Goal: Task Accomplishment & Management: Use online tool/utility

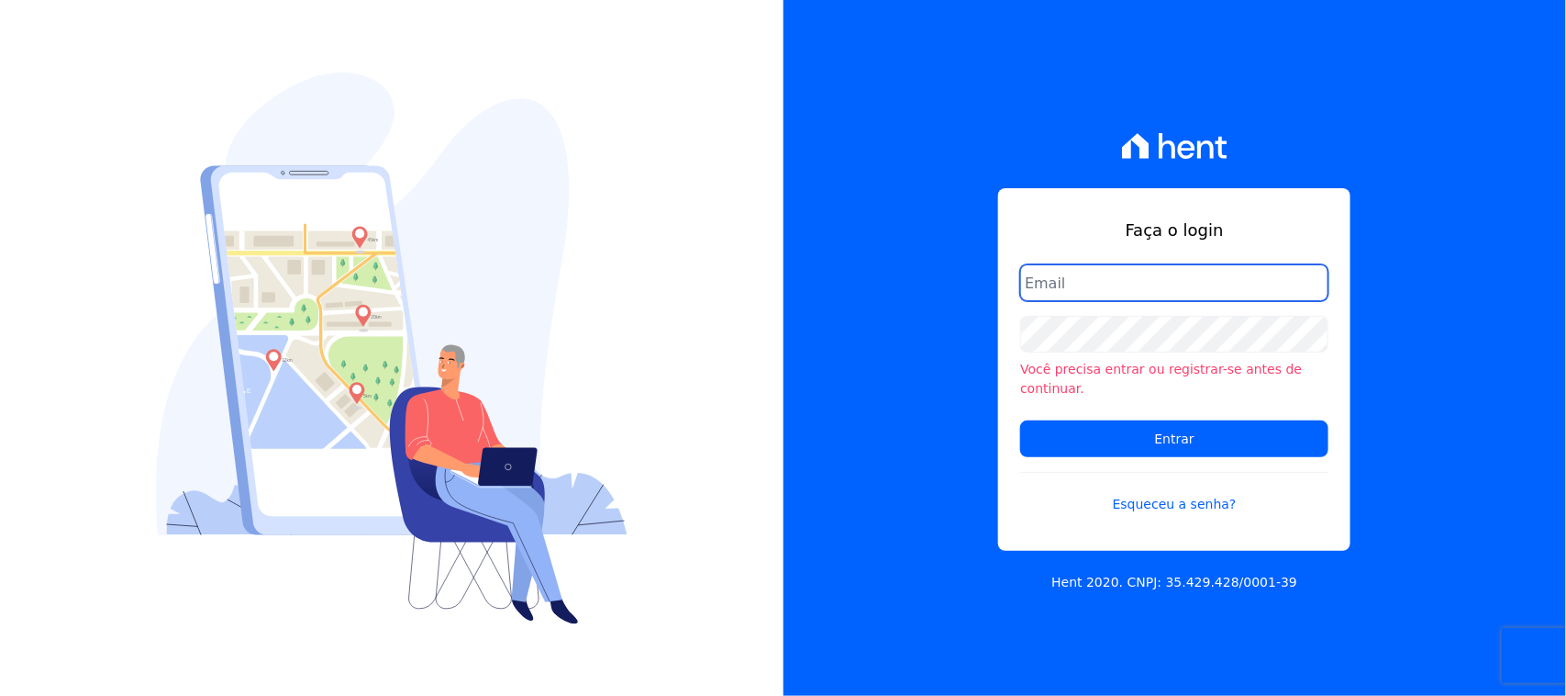
click at [1152, 301] on input "email" at bounding box center [1174, 282] width 308 height 37
type input "cobranca@construtorafarias.com.br"
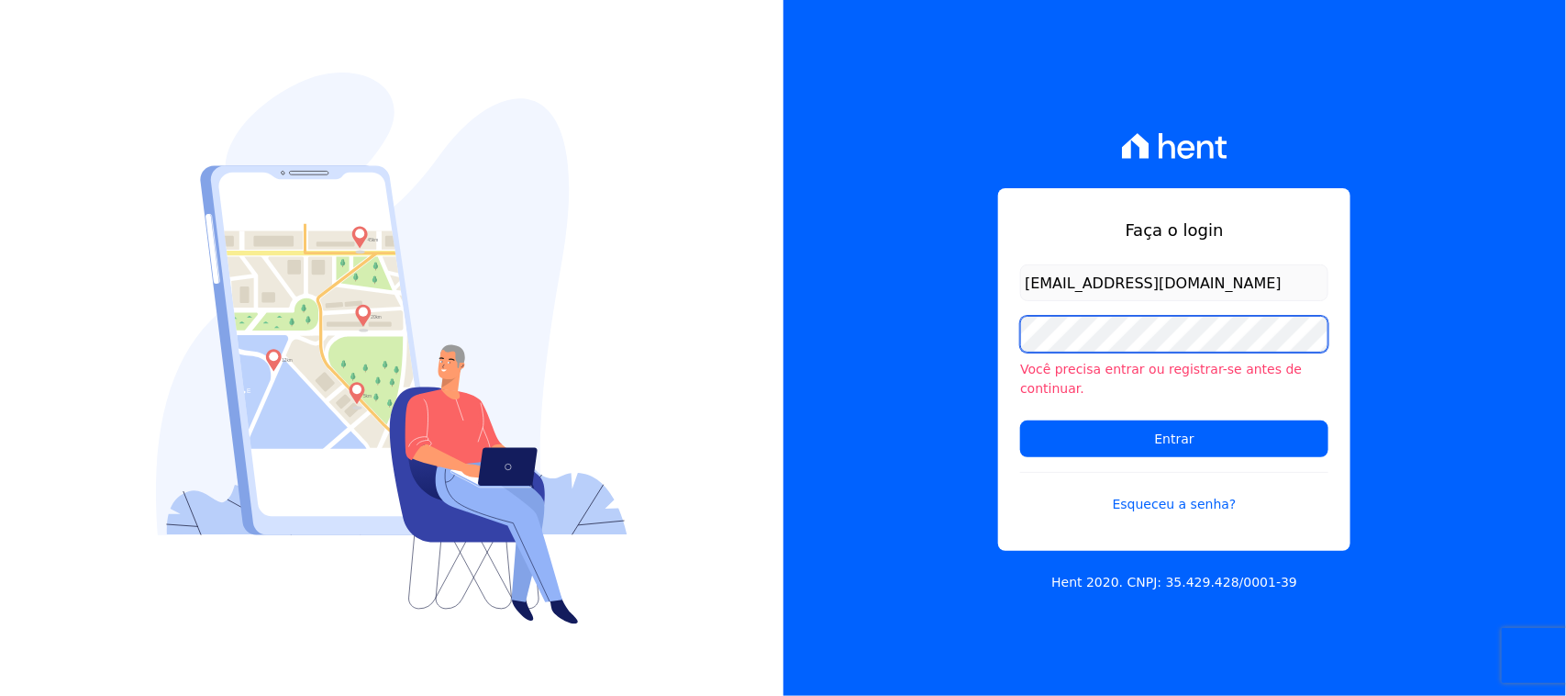
click at [1020, 420] on input "Entrar" at bounding box center [1174, 438] width 308 height 37
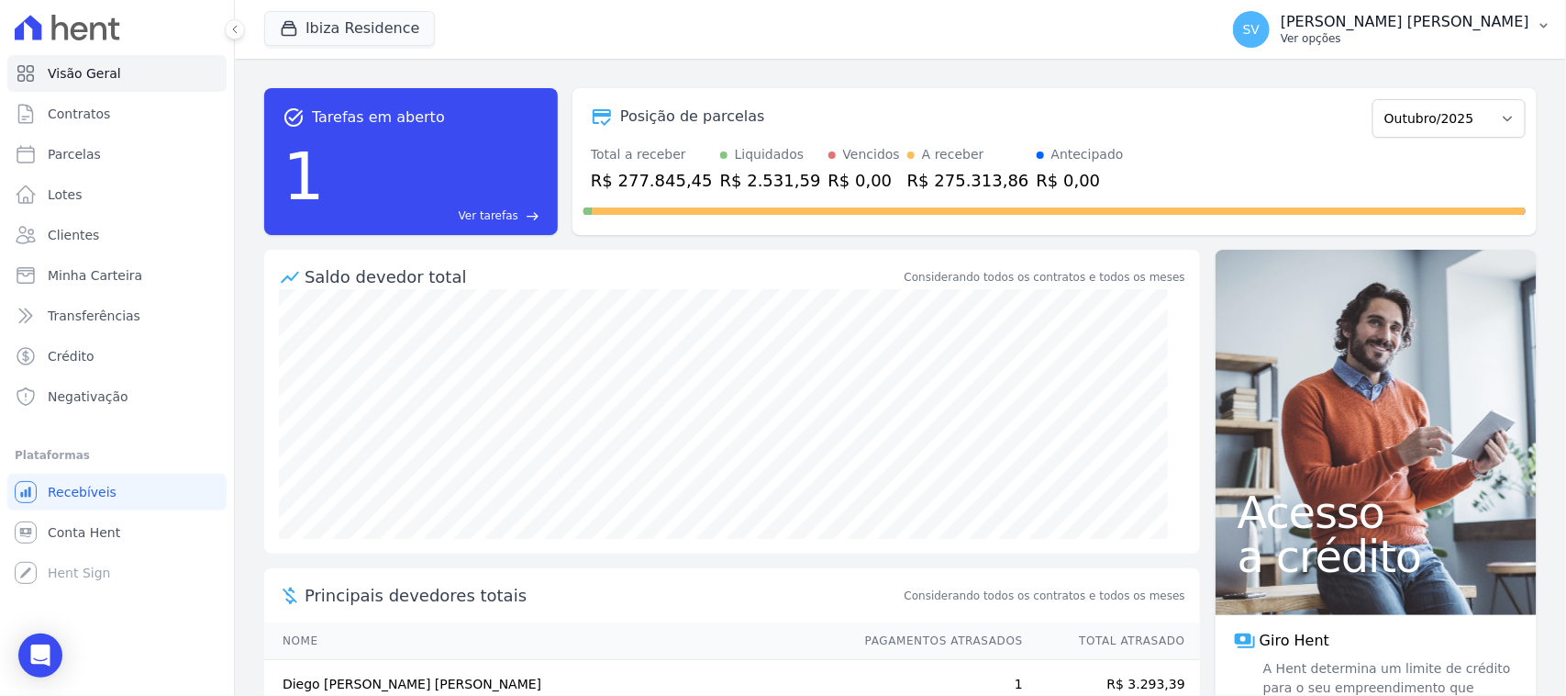
click at [1387, 39] on p "Ver opções" at bounding box center [1405, 38] width 249 height 15
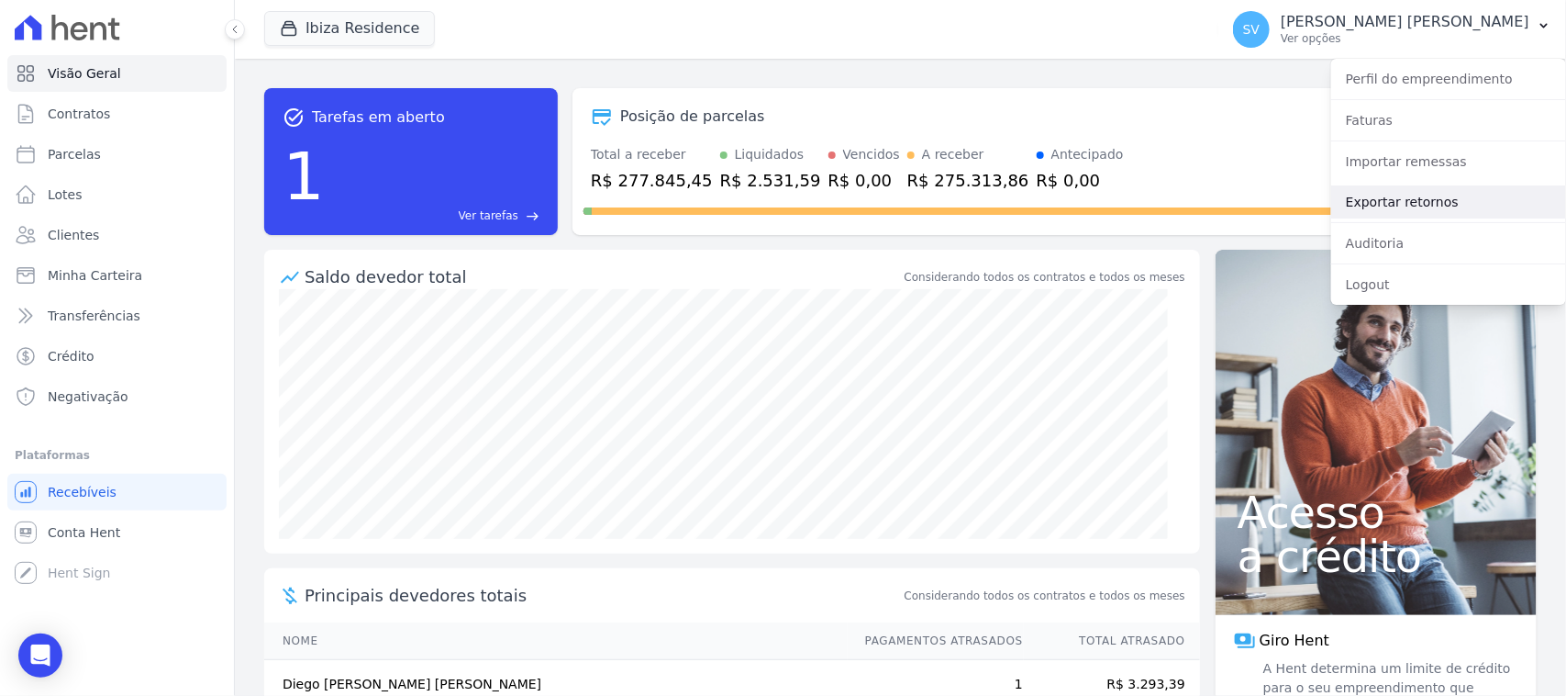
click at [1434, 206] on link "Exportar retornos" at bounding box center [1448, 201] width 235 height 33
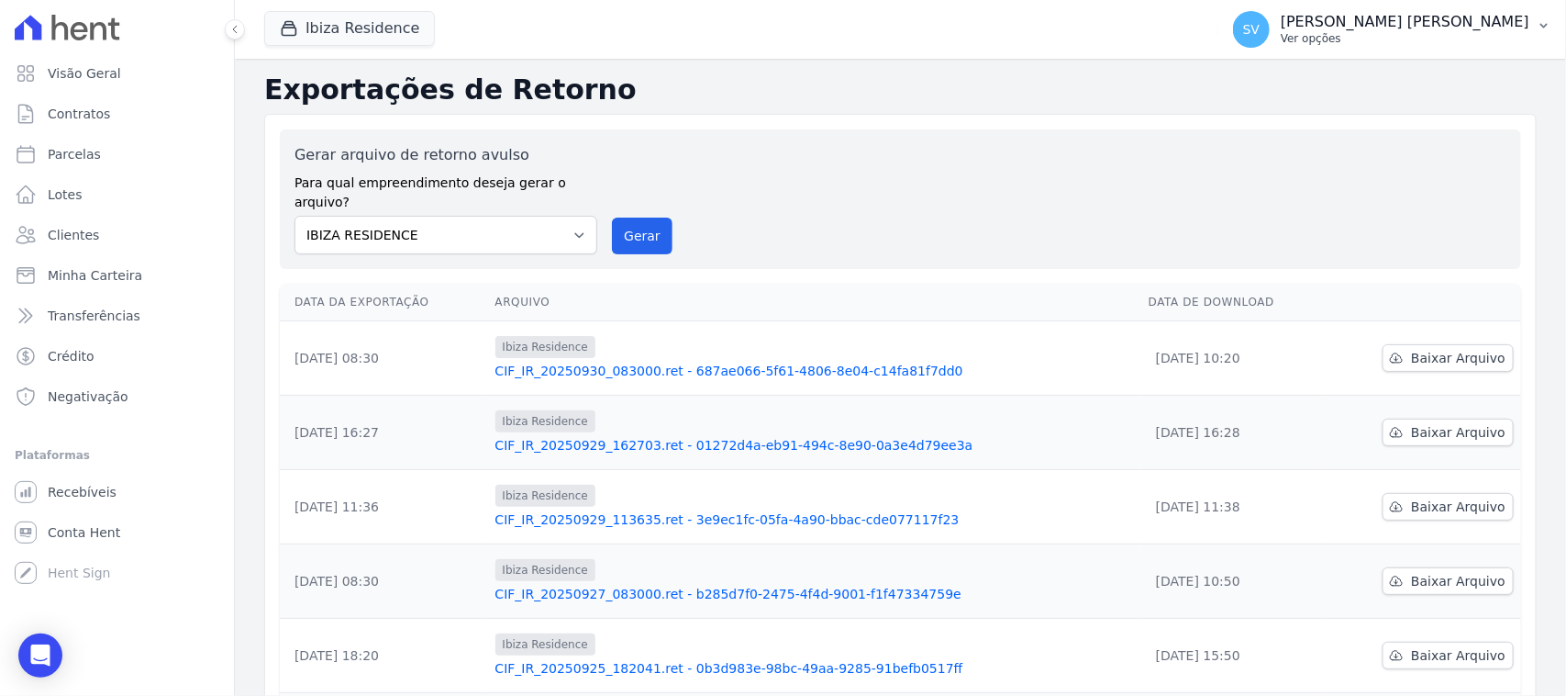
click at [1358, 26] on p "[PERSON_NAME]" at bounding box center [1405, 22] width 249 height 18
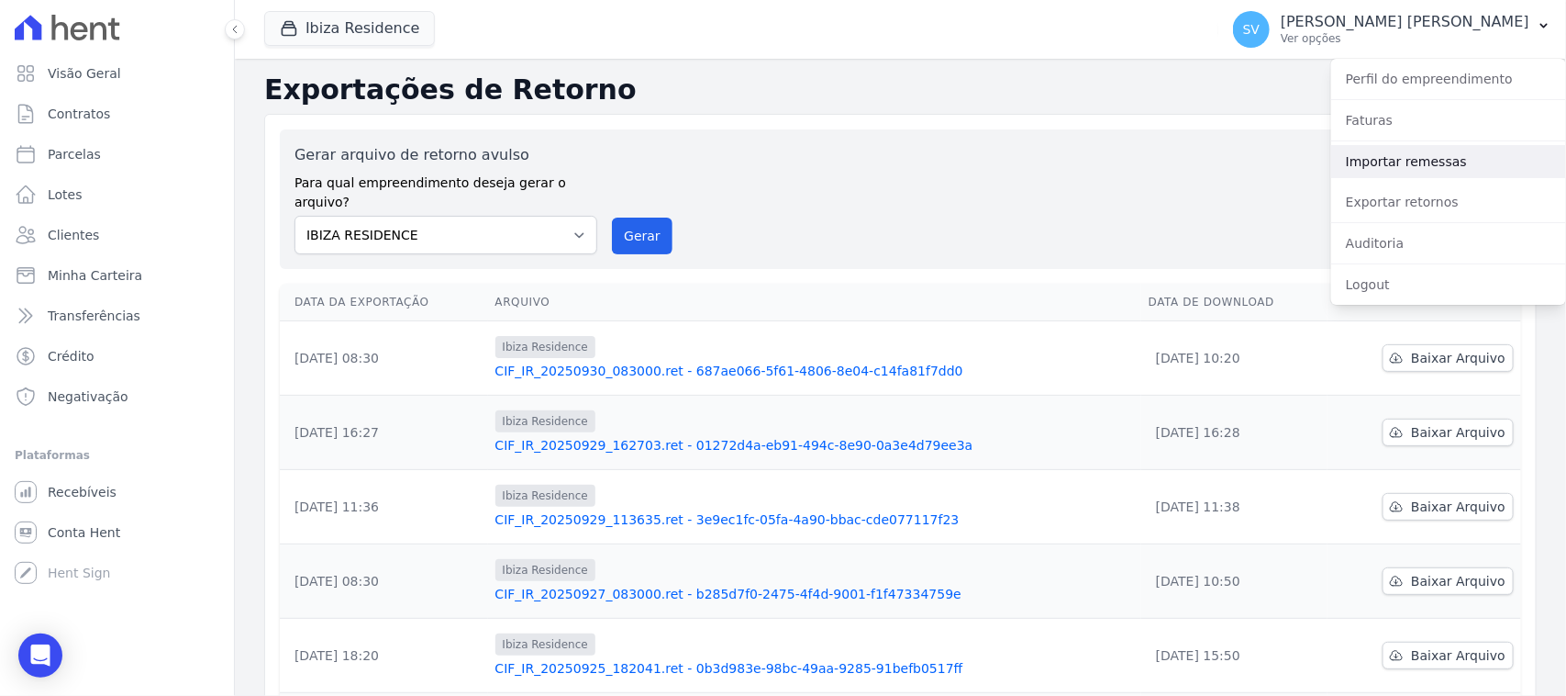
click at [1436, 163] on link "Importar remessas" at bounding box center [1448, 161] width 235 height 33
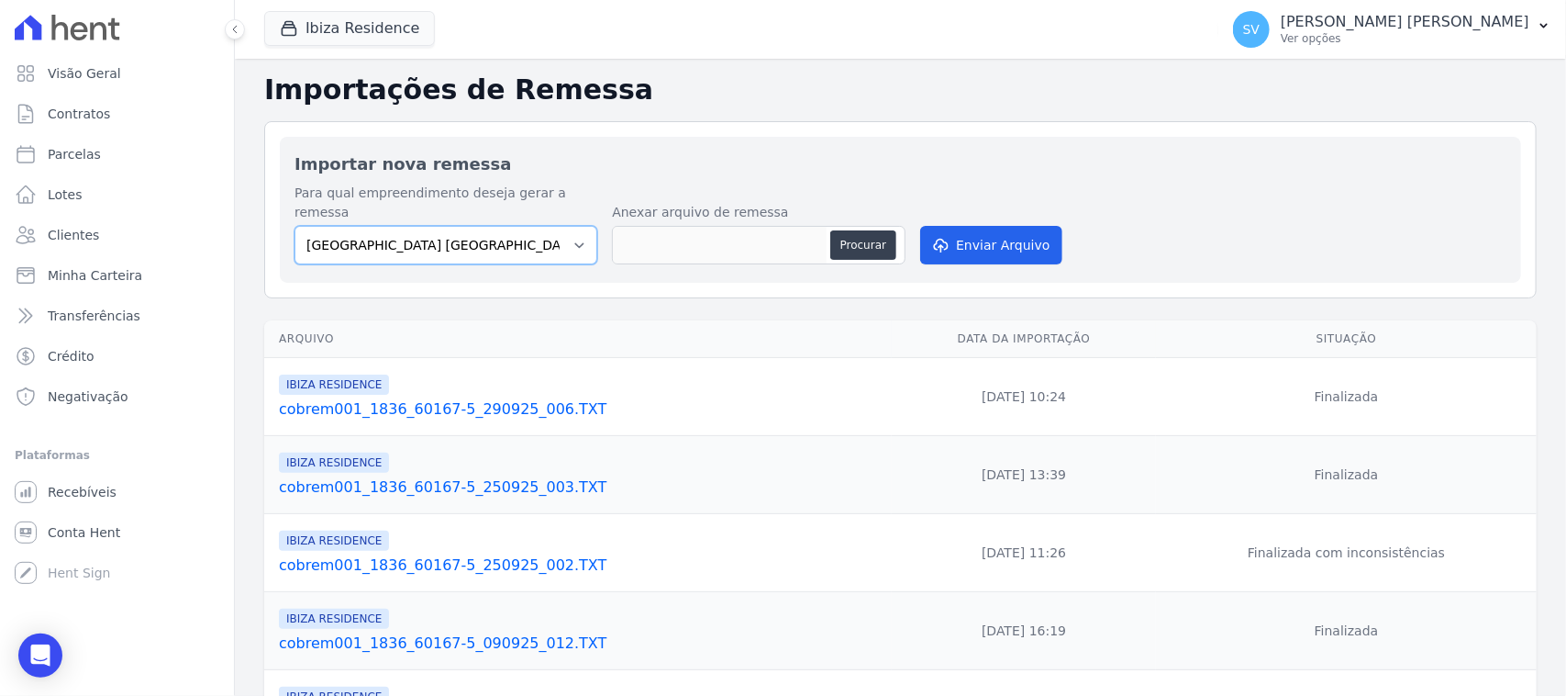
click at [519, 226] on select "BAHAMAS EAST VILLAGE COMPLEXO RESIDENCIAL CUIABÁ 300 - JOÃO DE BARRO IBIZA RESI…" at bounding box center [446, 245] width 303 height 39
select select "a999329b-d322-46c5-b2df-9163b092fb9b"
click at [295, 226] on select "BAHAMAS EAST VILLAGE COMPLEXO RESIDENCIAL CUIABÁ 300 - JOÃO DE BARRO IBIZA RESI…" at bounding box center [446, 245] width 303 height 39
click at [840, 230] on button "Procurar" at bounding box center [863, 244] width 66 height 29
type input "cobrem001_1836_60167-5_011025_001.TXT"
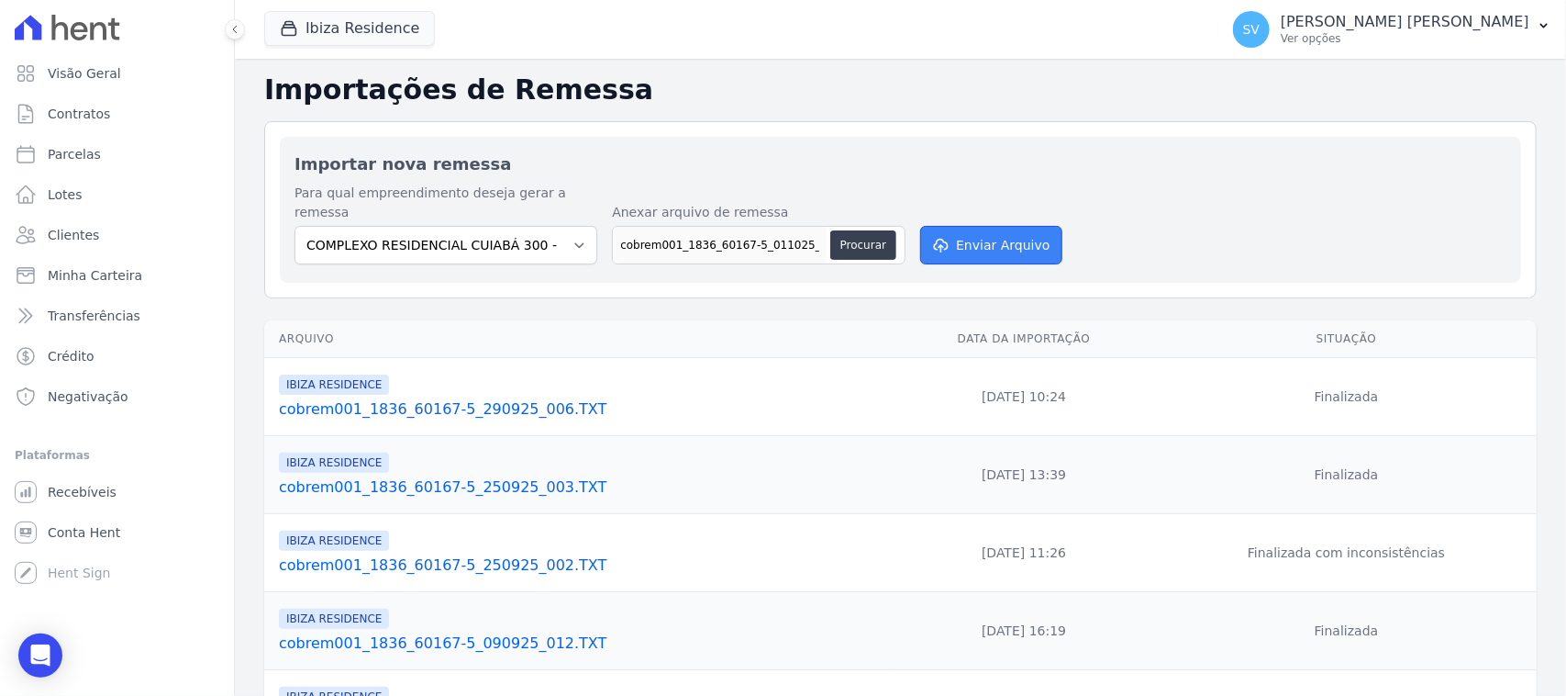
click at [920, 226] on button "Enviar Arquivo" at bounding box center [990, 245] width 141 height 39
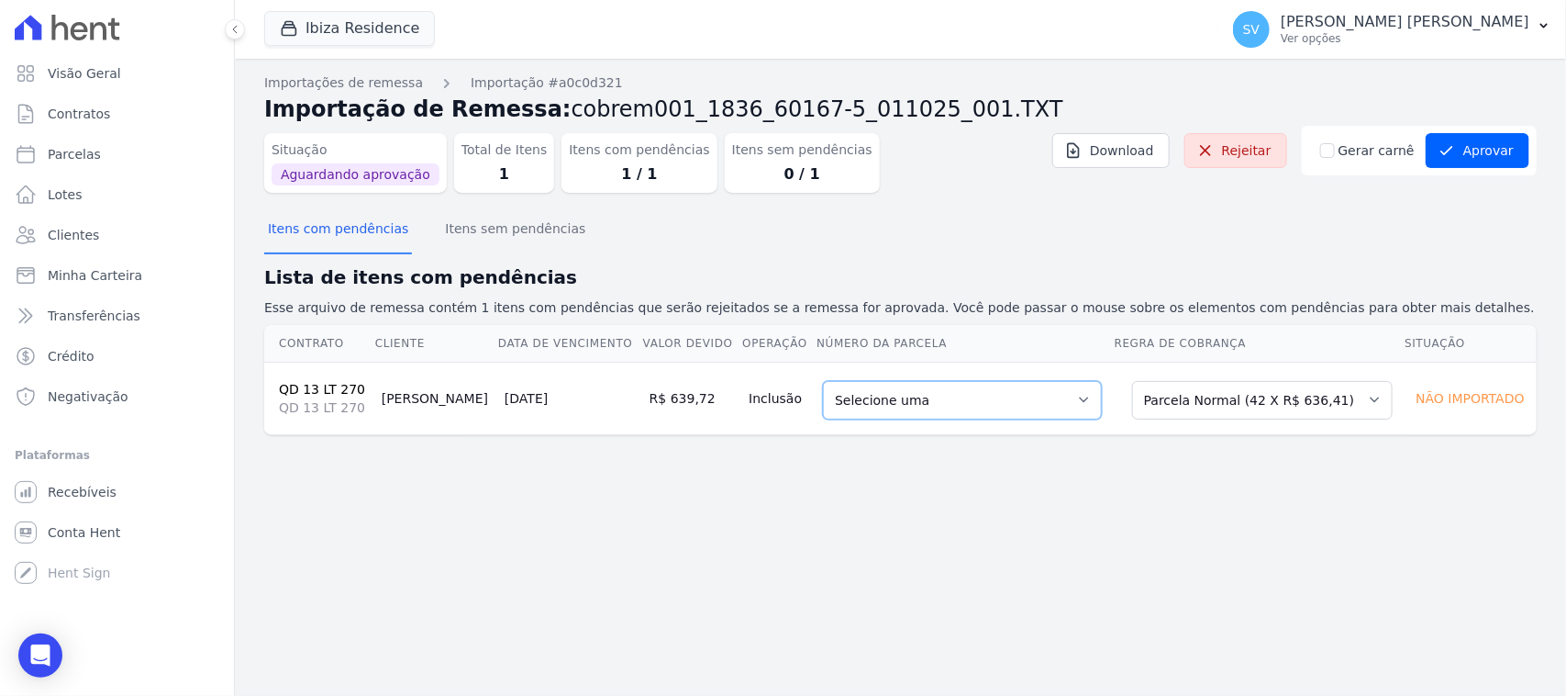
click at [980, 395] on select "Selecione uma 5 - 25/10/2025 - R$ 636,41 - Agendado 6 - 25/11/2025 - R$ 636,41 …" at bounding box center [962, 400] width 279 height 39
click at [1209, 405] on select "Selecione uma Nova Parcela Avulsa Parcela Avulsa Existente Parcela Normal (42 X…" at bounding box center [1262, 400] width 261 height 39
click at [1133, 381] on select "Selecione uma Nova Parcela Avulsa Parcela Avulsa Existente Parcela Normal (42 X…" at bounding box center [1262, 400] width 261 height 39
click at [484, 241] on button "Itens sem pendências" at bounding box center [515, 230] width 148 height 48
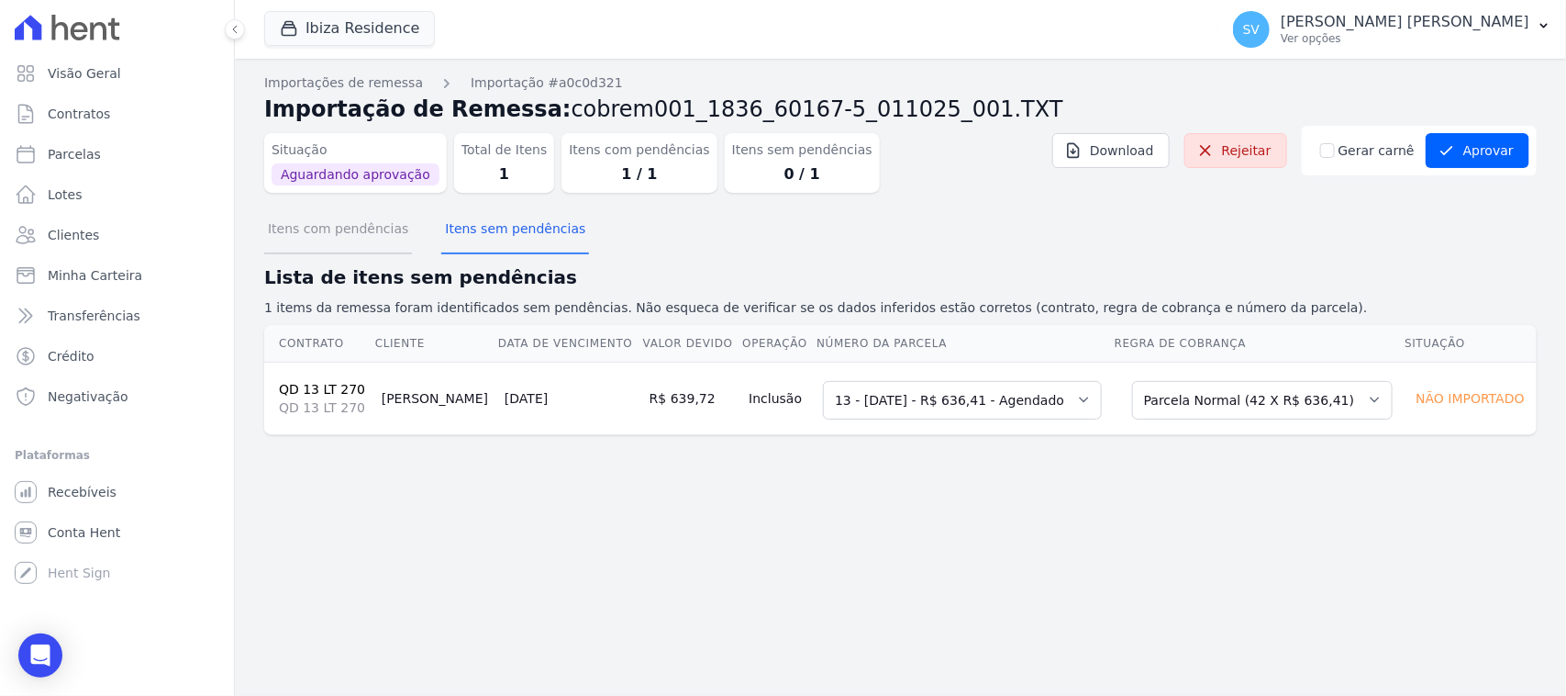
click at [355, 240] on button "Itens com pendências" at bounding box center [338, 230] width 148 height 48
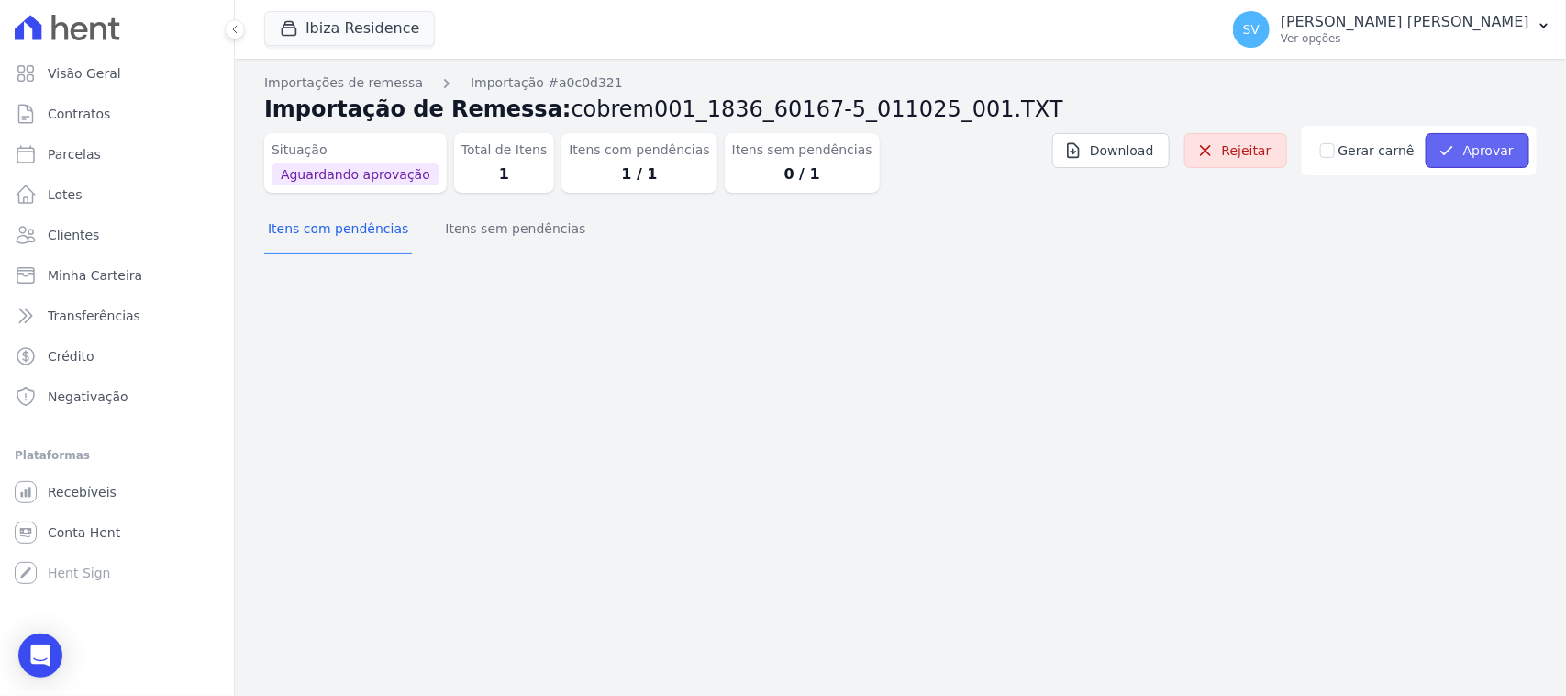
click at [1470, 158] on button "Aprovar" at bounding box center [1478, 150] width 104 height 35
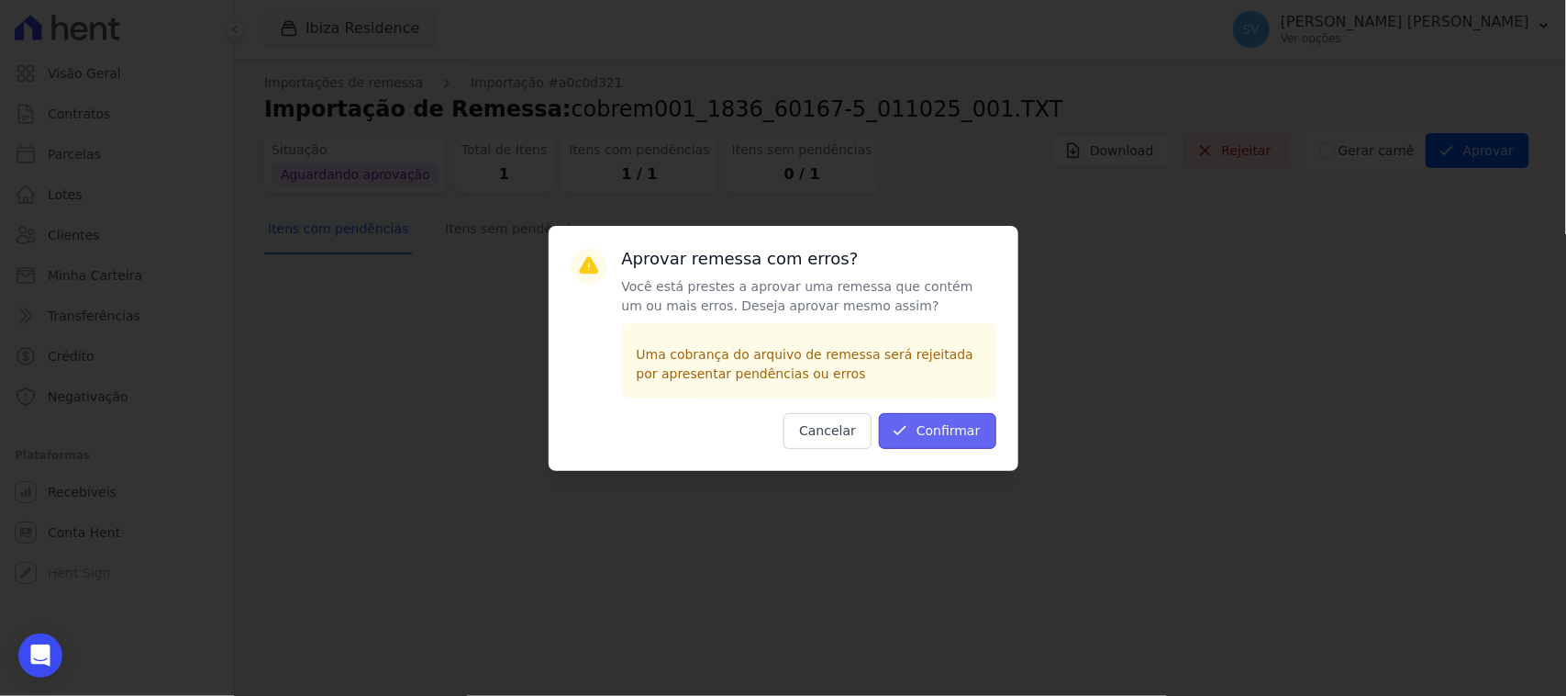
click at [930, 439] on button "Confirmar" at bounding box center [937, 431] width 117 height 36
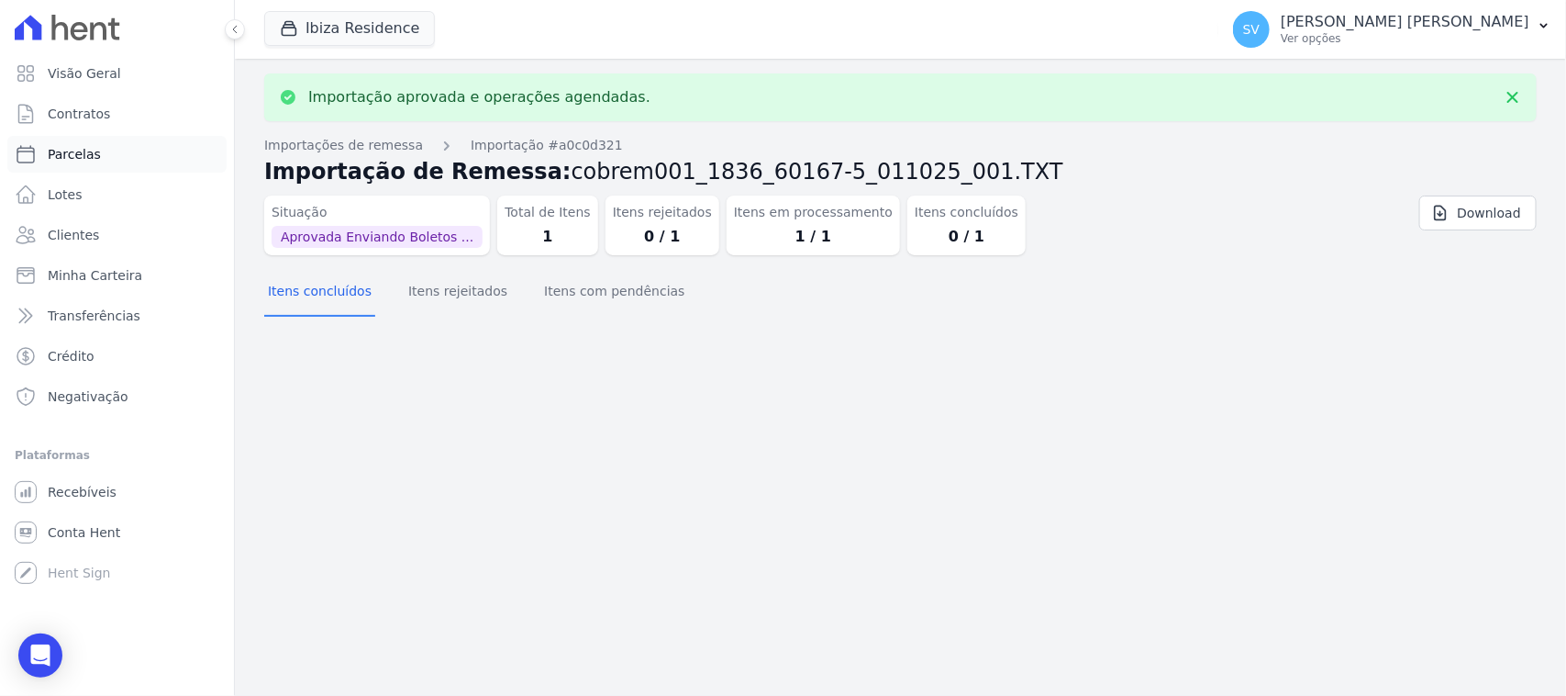
click at [147, 157] on link "Parcelas" at bounding box center [116, 154] width 219 height 37
select select
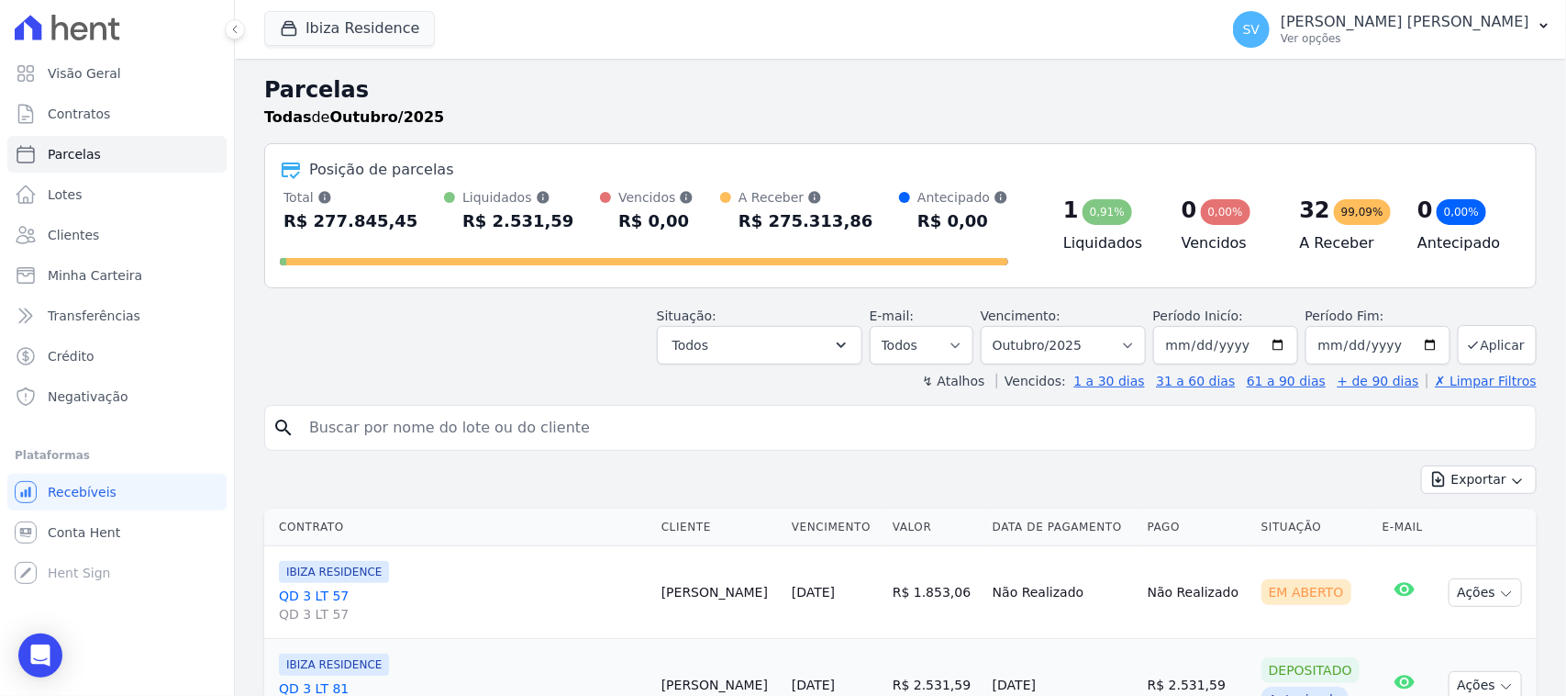
click at [491, 436] on input "search" at bounding box center [913, 427] width 1231 height 37
type input "[PERSON_NAME]"
select select
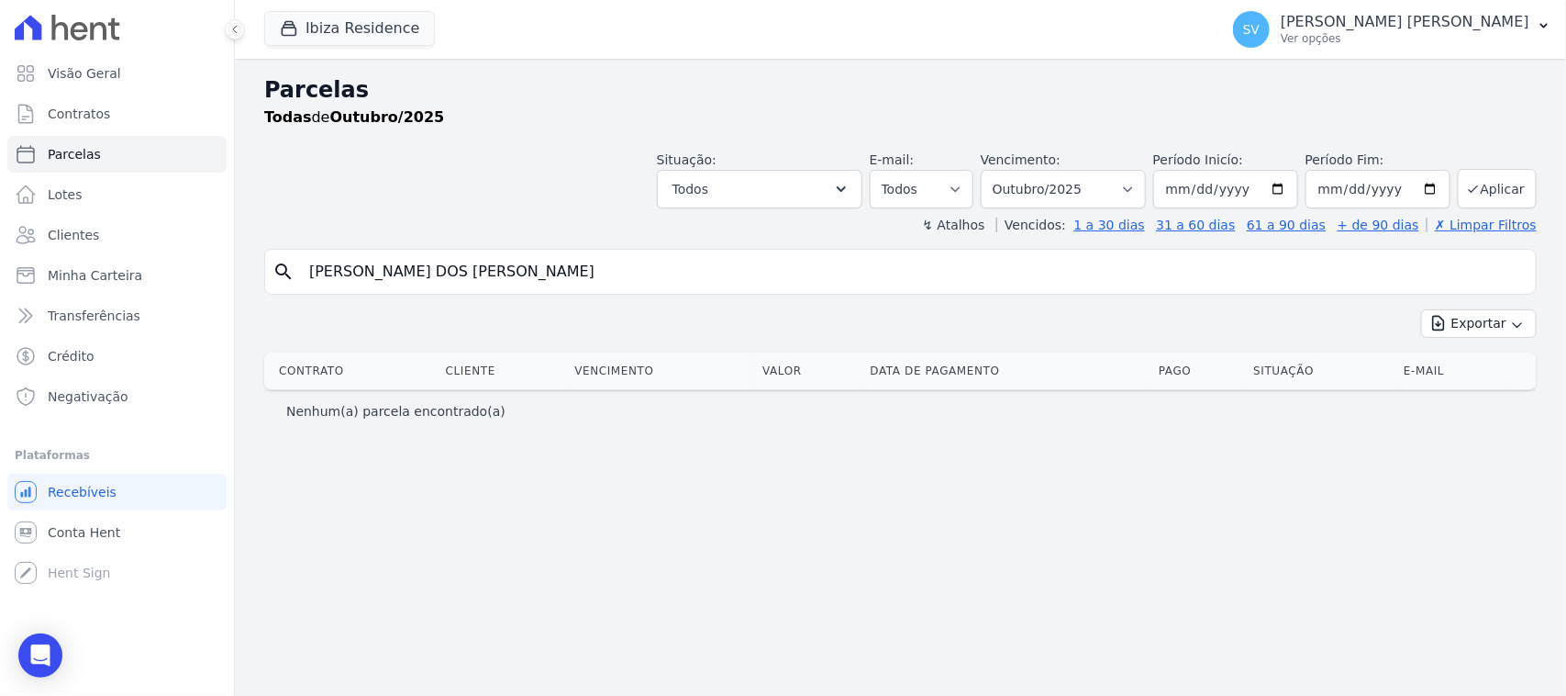
click at [604, 273] on input "[PERSON_NAME]" at bounding box center [913, 271] width 1231 height 37
select select
click at [677, 291] on div "search FELIPE GABRIEL FARIA DOS SANTOS" at bounding box center [900, 272] width 1273 height 46
click at [677, 269] on input "[PERSON_NAME]" at bounding box center [913, 271] width 1231 height 37
click at [602, 271] on input "[PERSON_NAME]" at bounding box center [913, 271] width 1231 height 37
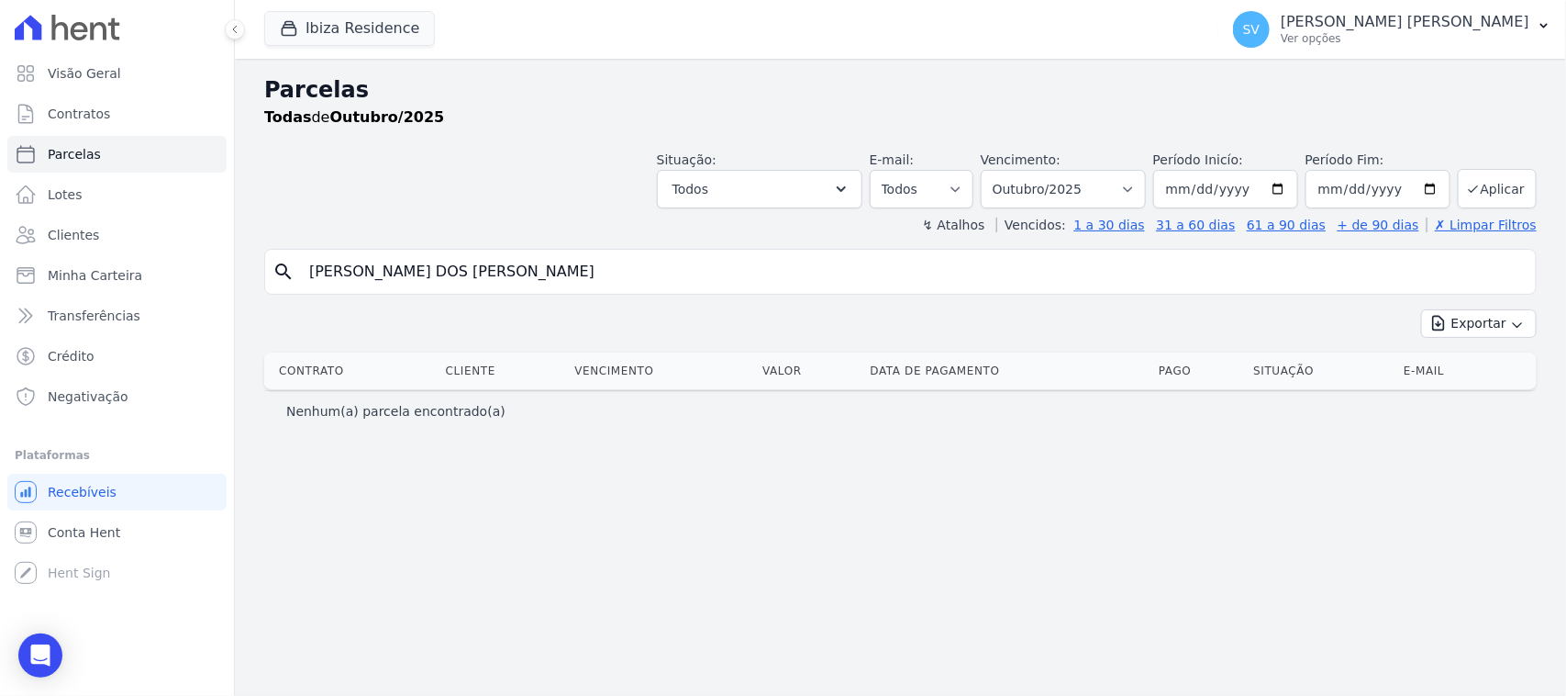
select select
click at [1024, 190] on select "Filtrar por período ──────── Todos os meses Julho/2024 Agosto/2024 Setembro/202…" at bounding box center [1063, 189] width 165 height 39
select select "06/2026"
click at [1005, 170] on select "Filtrar por período ──────── Todos os meses Julho/2024 Agosto/2024 Setembro/202…" at bounding box center [1063, 189] width 165 height 39
select select
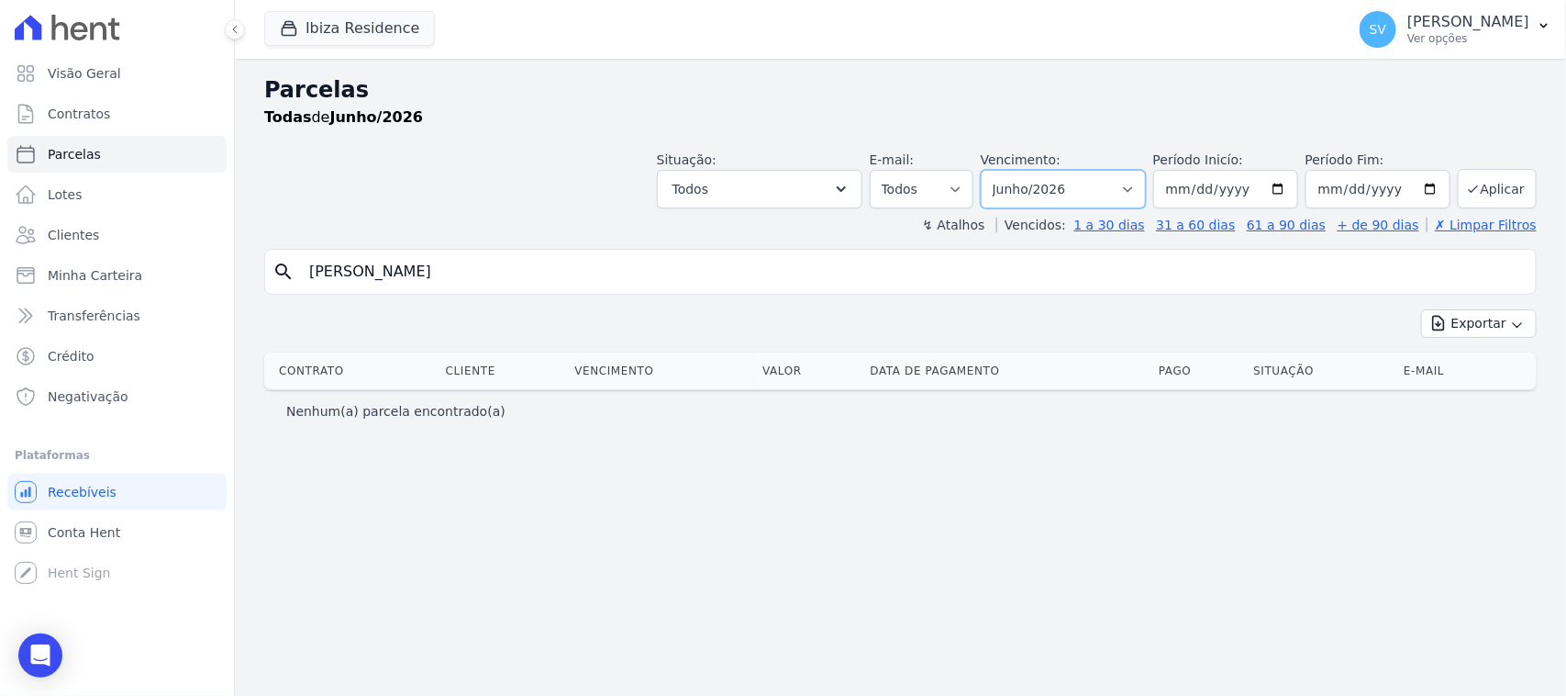
click at [1085, 193] on select "Filtrar por período ──────── Todos os meses Julho/2024 Agosto/2024 Setembro/202…" at bounding box center [1063, 189] width 165 height 39
select select "07/2026"
click at [1005, 170] on select "Filtrar por período ──────── Todos os meses Julho/2024 Agosto/2024 Setembro/202…" at bounding box center [1063, 189] width 165 height 39
select select
click at [884, 263] on input "[PERSON_NAME]" at bounding box center [913, 271] width 1231 height 37
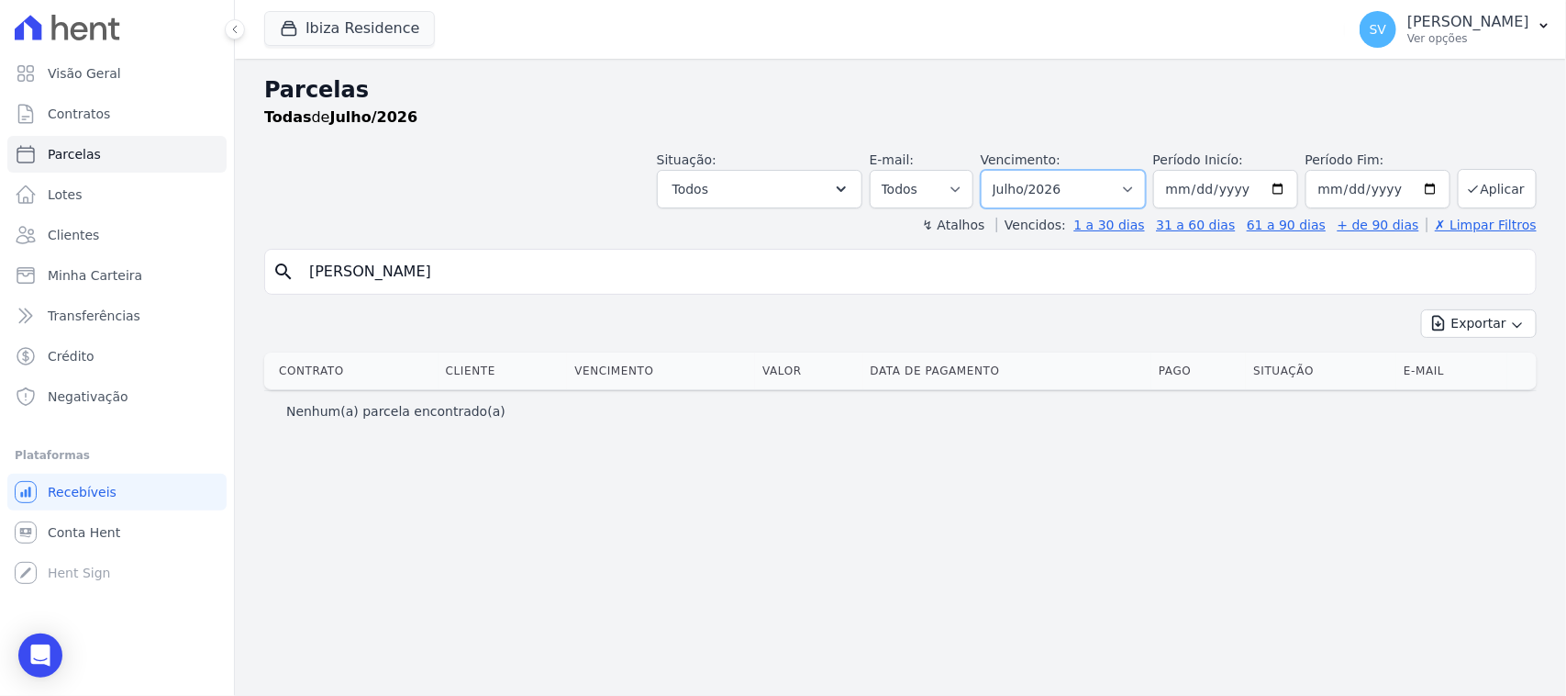
drag, startPoint x: 1075, startPoint y: 176, endPoint x: 1071, endPoint y: 189, distance: 13.4
click at [1075, 176] on select "Filtrar por período ──────── Todos os meses Julho/2024 Agosto/2024 Setembro/202…" at bounding box center [1063, 189] width 165 height 39
click at [309, 34] on button "Ibiza Residence" at bounding box center [349, 28] width 171 height 35
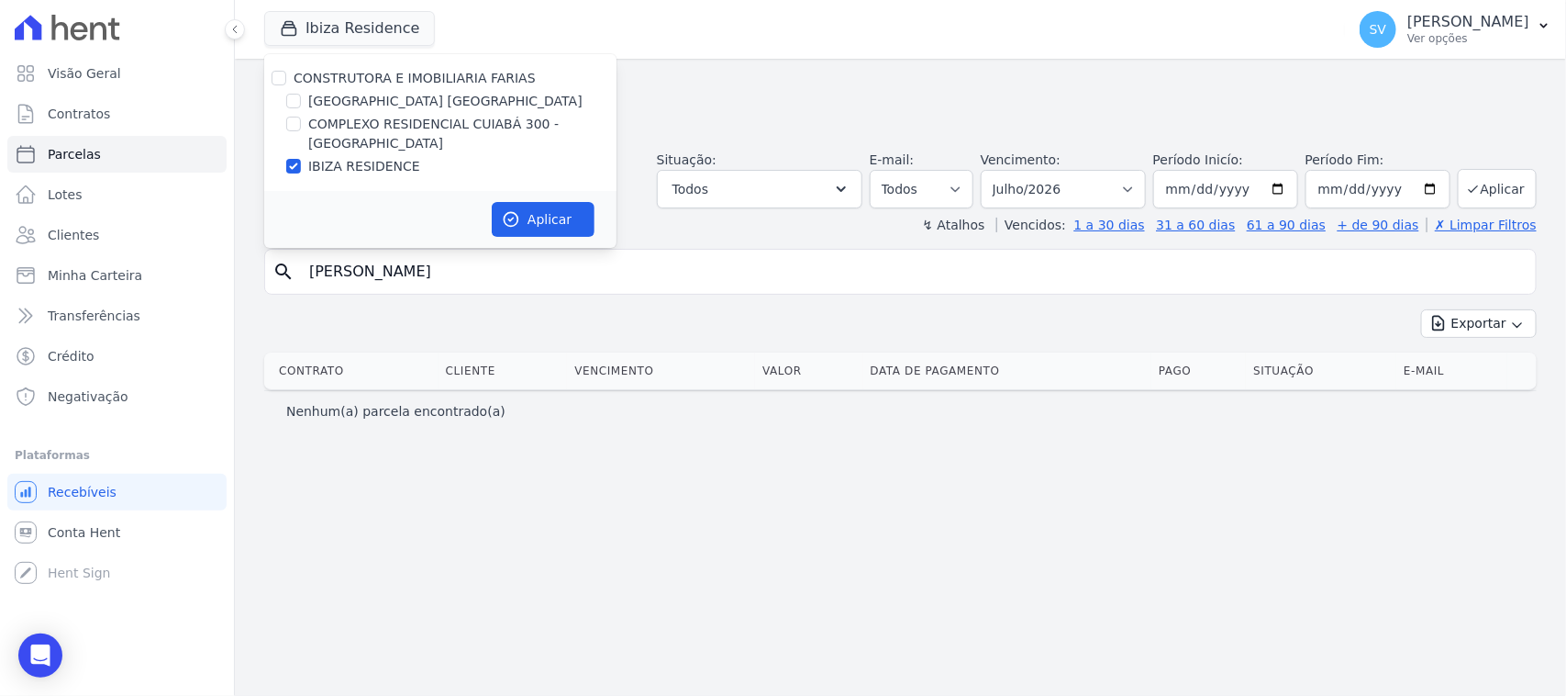
click at [286, 73] on div "CONSTRUTORA E IMOBILIARIA FARIAS" at bounding box center [440, 78] width 352 height 19
drag, startPoint x: 273, startPoint y: 79, endPoint x: 501, endPoint y: 162, distance: 242.4
click at [273, 80] on input "CONSTRUTORA E IMOBILIARIA FARIAS" at bounding box center [279, 78] width 15 height 15
checkbox input "true"
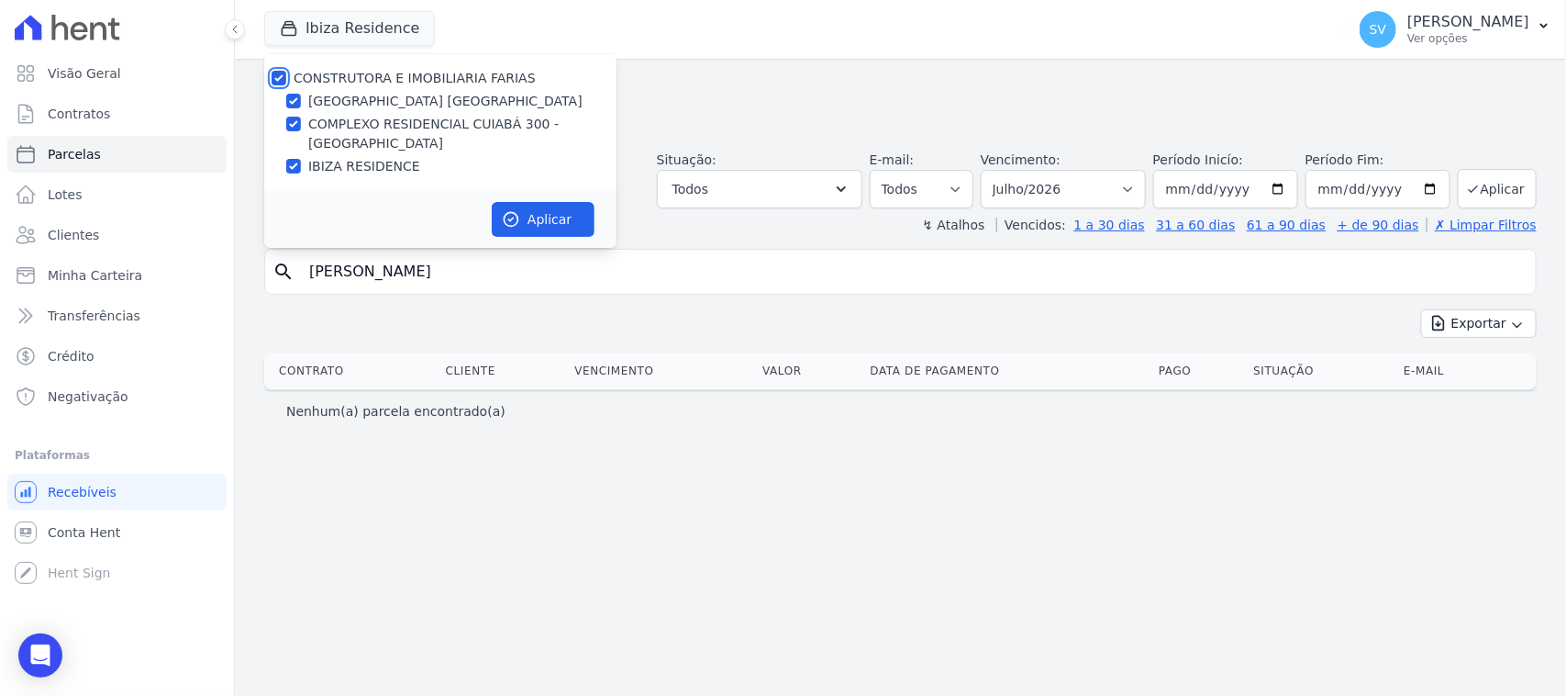
checkbox input "true"
click at [564, 211] on button "Aplicar" at bounding box center [543, 219] width 103 height 35
click at [1035, 213] on header "Parcelas Todas de Julho/2026 Situação: Agendado Em Aberto Pago Processando Canc…" at bounding box center [900, 153] width 1273 height 161
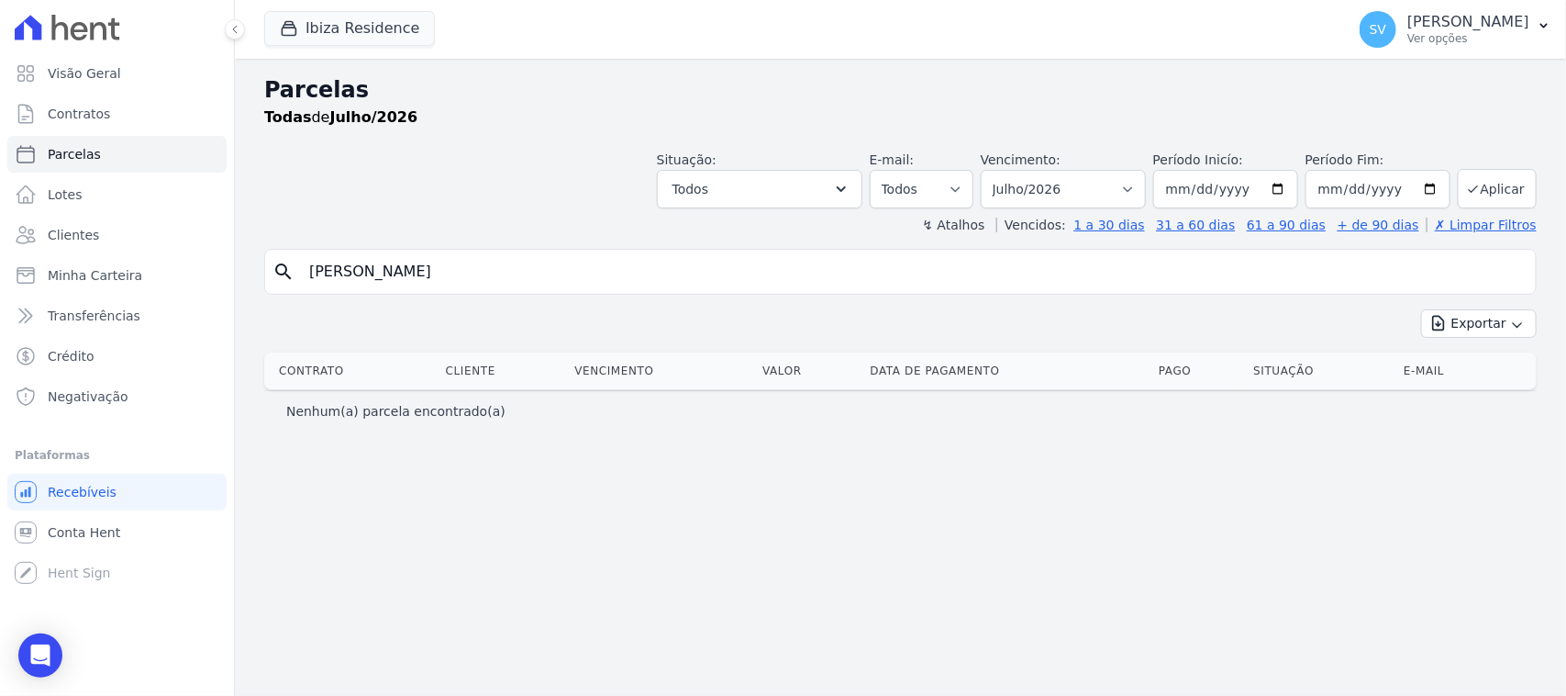
select select
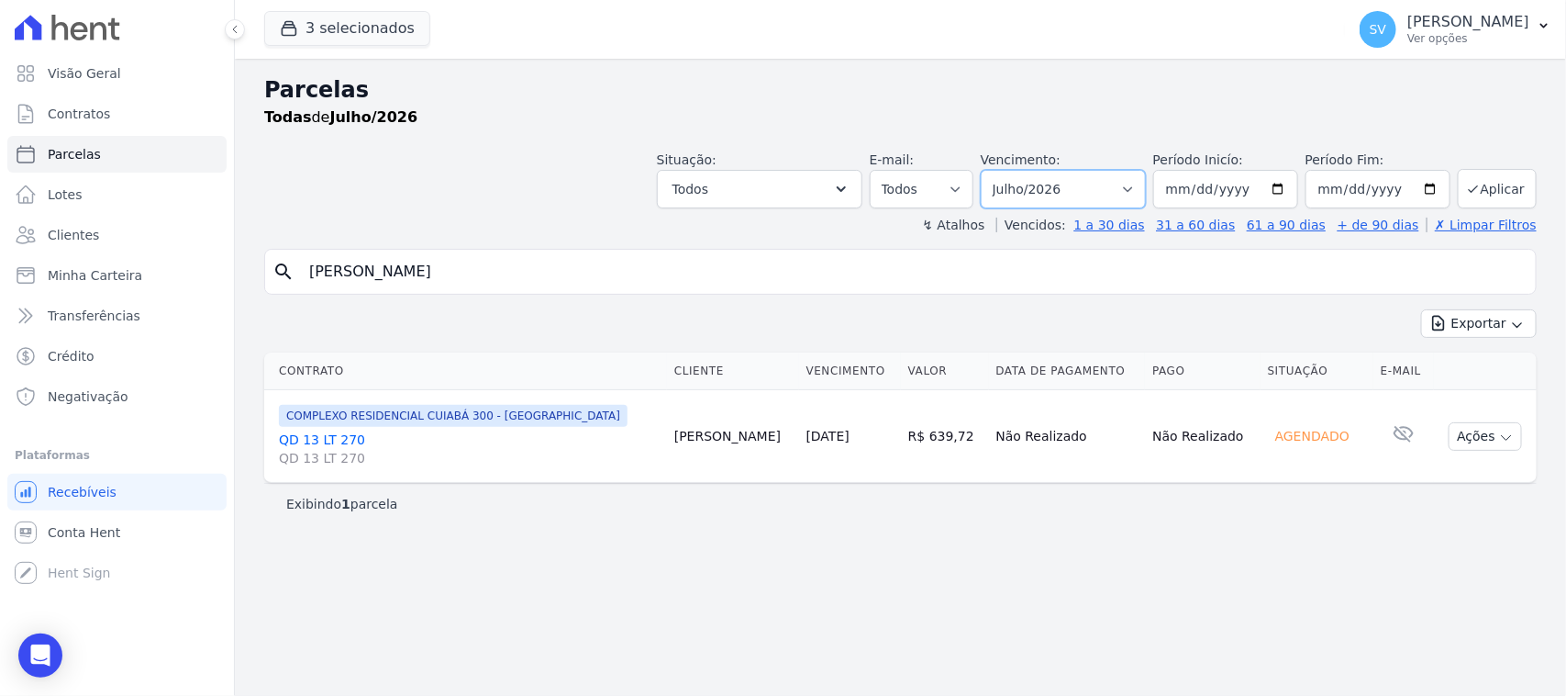
click at [1051, 195] on select "[GEOGRAPHIC_DATA] por período ──────── Todos os meses Outubro/2022 Novembro/202…" at bounding box center [1063, 189] width 165 height 39
drag, startPoint x: 915, startPoint y: 312, endPoint x: 897, endPoint y: 307, distance: 18.0
click at [907, 310] on div "Exportar Exportar PDF Exportar CSV" at bounding box center [900, 330] width 1273 height 43
drag, startPoint x: 1039, startPoint y: 191, endPoint x: 1037, endPoint y: 202, distance: 11.2
click at [1039, 194] on select "Filtrar por período ──────── Todos os meses Outubro/2022 Novembro/2022 Dezembro…" at bounding box center [1063, 189] width 165 height 39
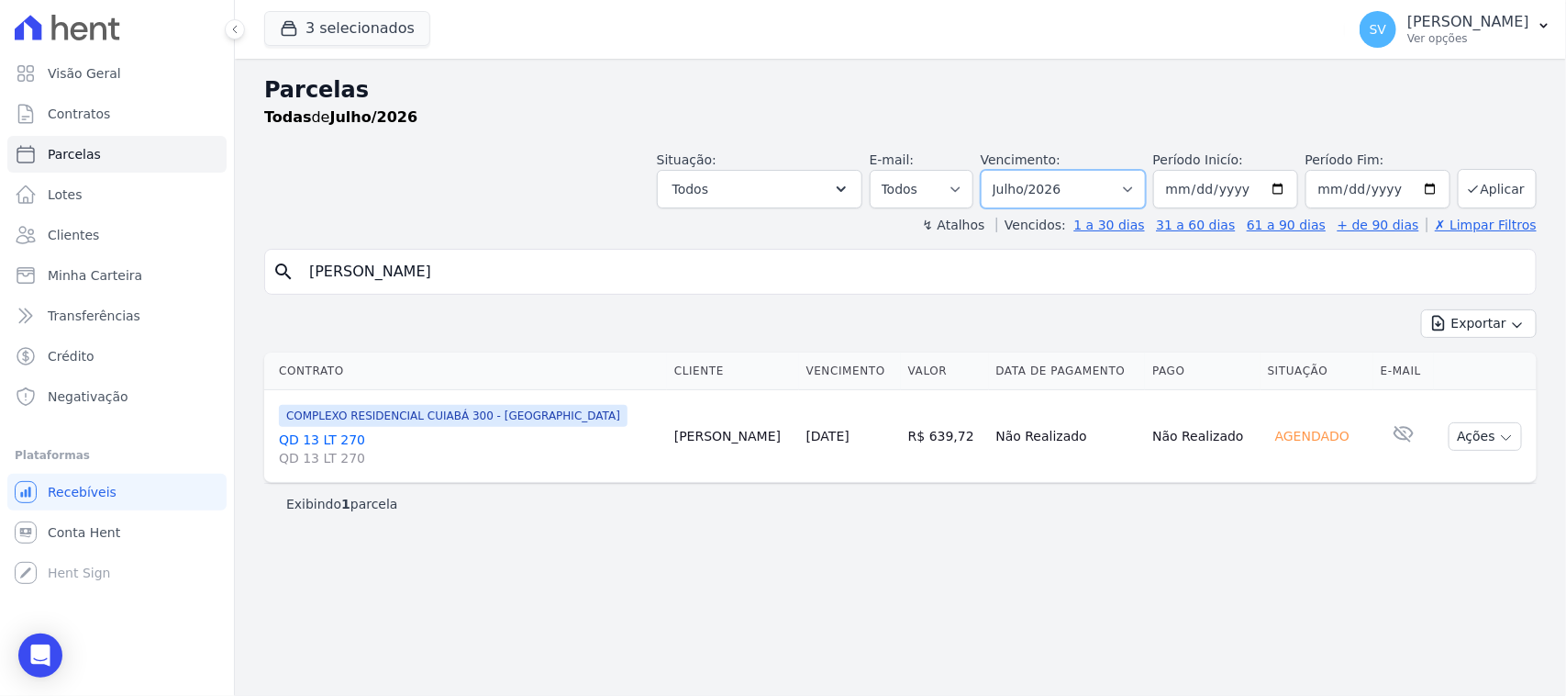
select select "05/2026"
click at [1005, 170] on select "Filtrar por período ──────── Todos os meses Outubro/2022 Novembro/2022 Dezembro…" at bounding box center [1063, 189] width 165 height 39
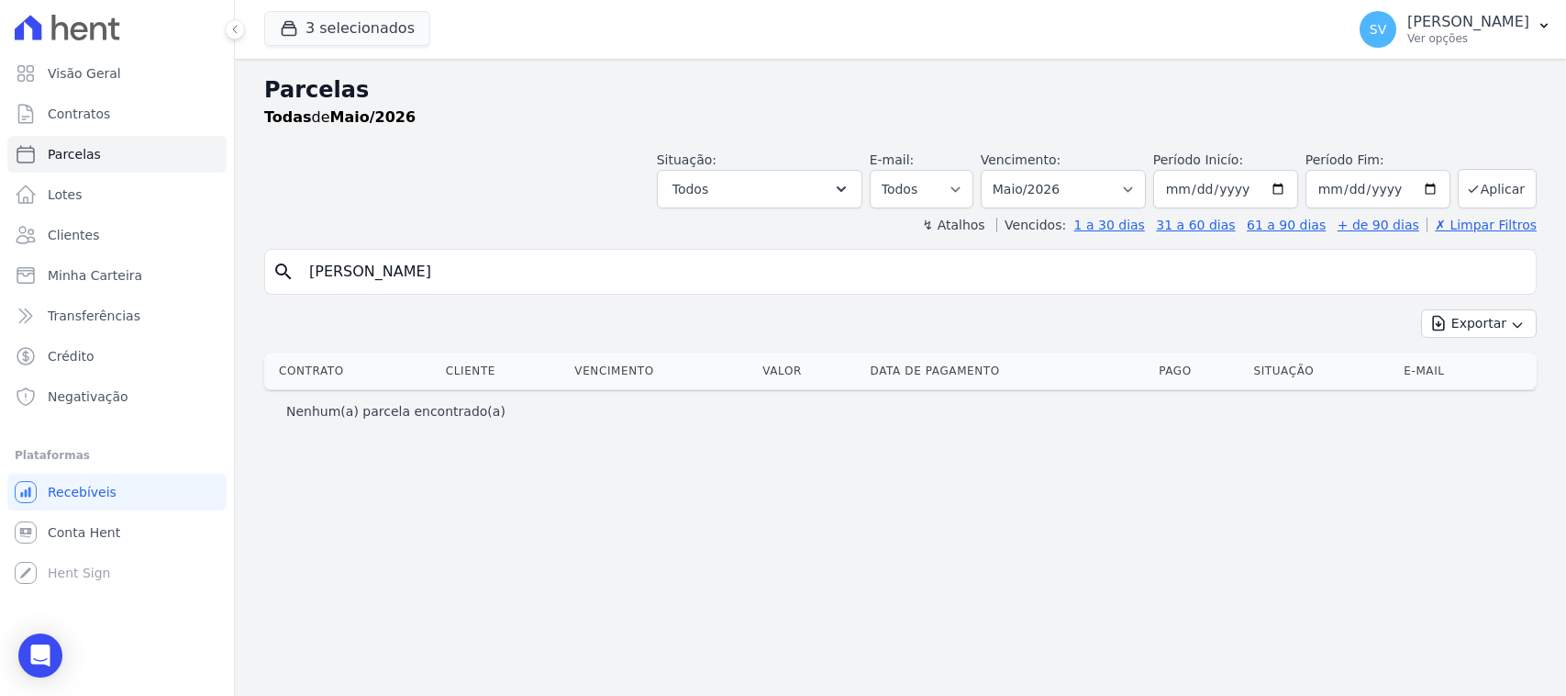
select select
click at [1053, 200] on select "[GEOGRAPHIC_DATA] por período ──────── Todos os meses Outubro/2022 Novembro/202…" at bounding box center [1063, 189] width 165 height 39
select select "06/2026"
click at [1005, 170] on select "[GEOGRAPHIC_DATA] por período ──────── Todos os meses Outubro/2022 Novembro/202…" at bounding box center [1063, 189] width 165 height 39
select select
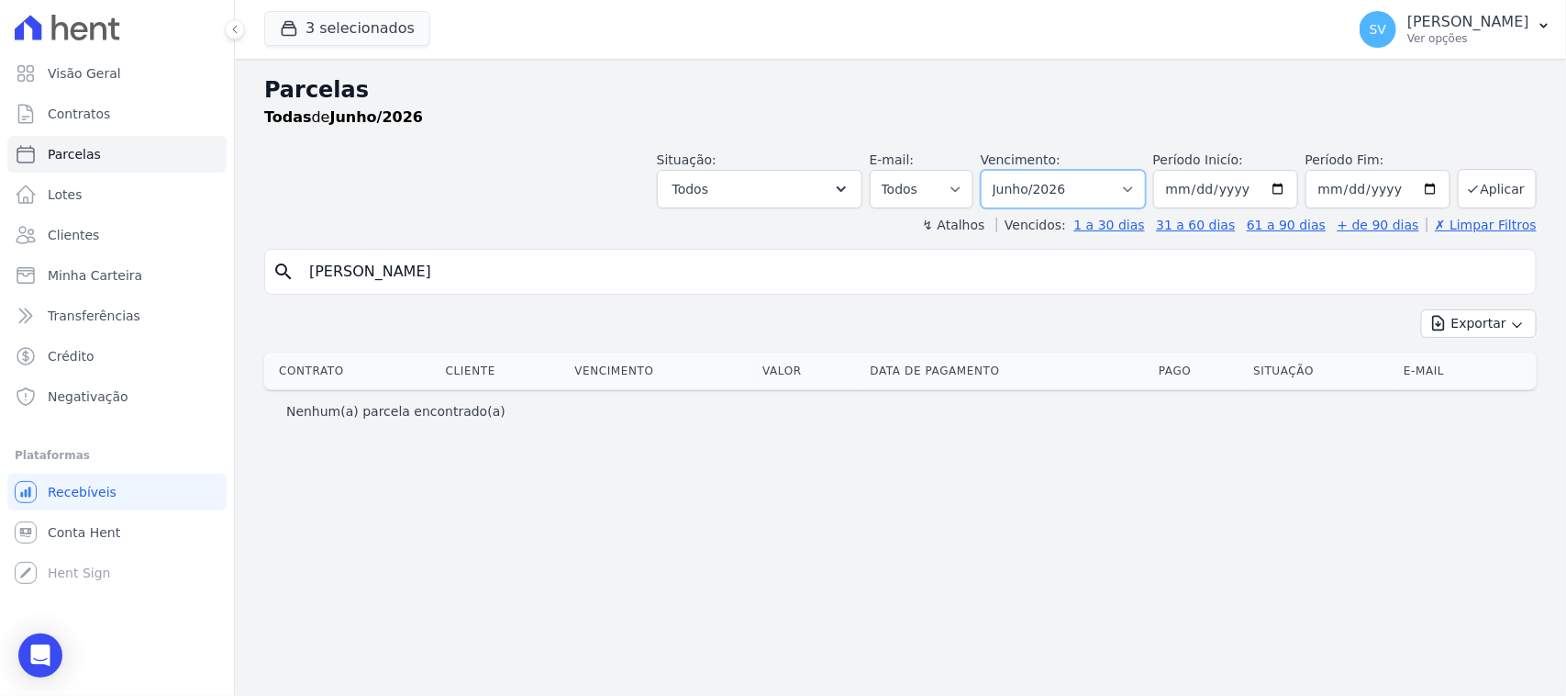
click at [1057, 190] on select "[GEOGRAPHIC_DATA] por período ──────── Todos os meses Outubro/2022 Novembro/202…" at bounding box center [1063, 189] width 165 height 39
select select "09/2025"
click at [1005, 170] on select "[GEOGRAPHIC_DATA] por período ──────── Todos os meses Outubro/2022 Novembro/202…" at bounding box center [1063, 189] width 165 height 39
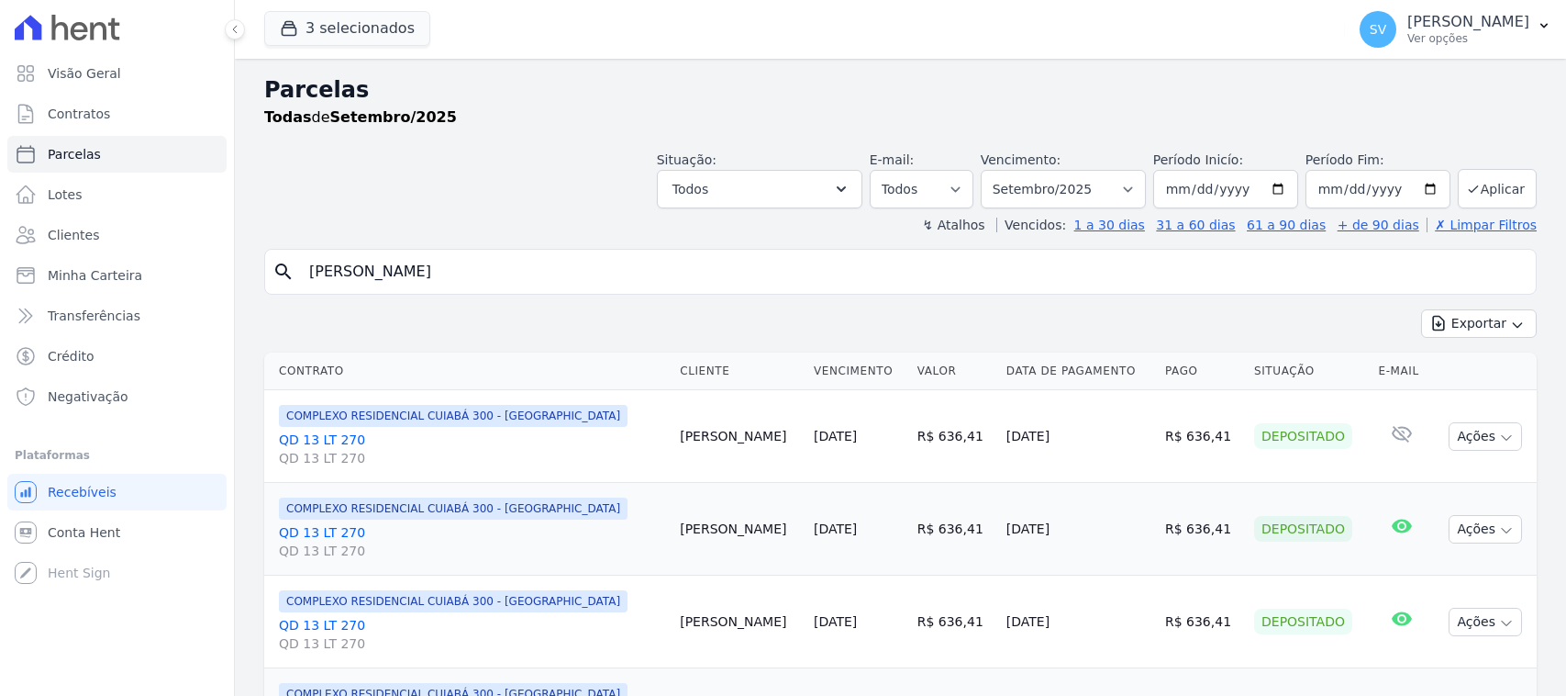
select select
click at [987, 170] on select "[GEOGRAPHIC_DATA] por período ──────── Todos os meses Outubro/2022 Novembro/202…" at bounding box center [1063, 189] width 165 height 39
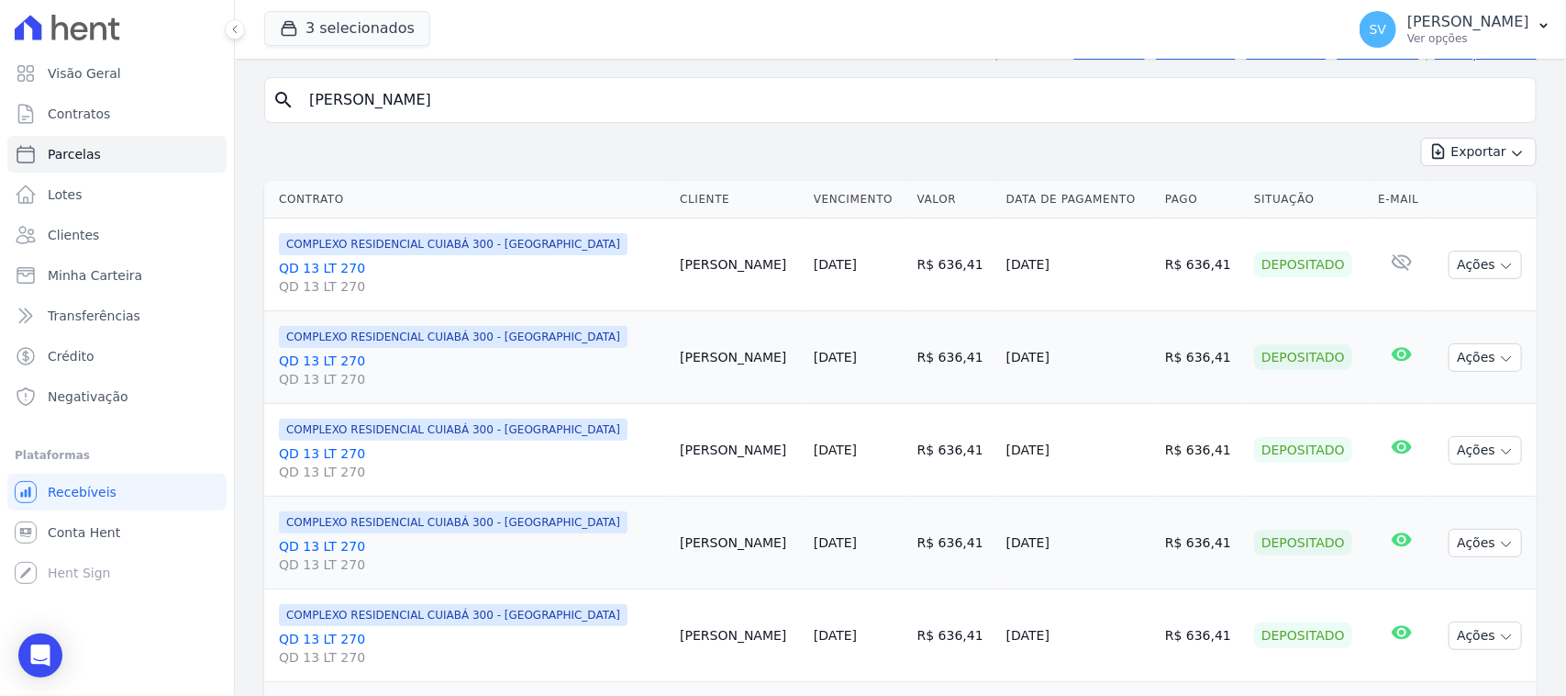
scroll to position [57, 0]
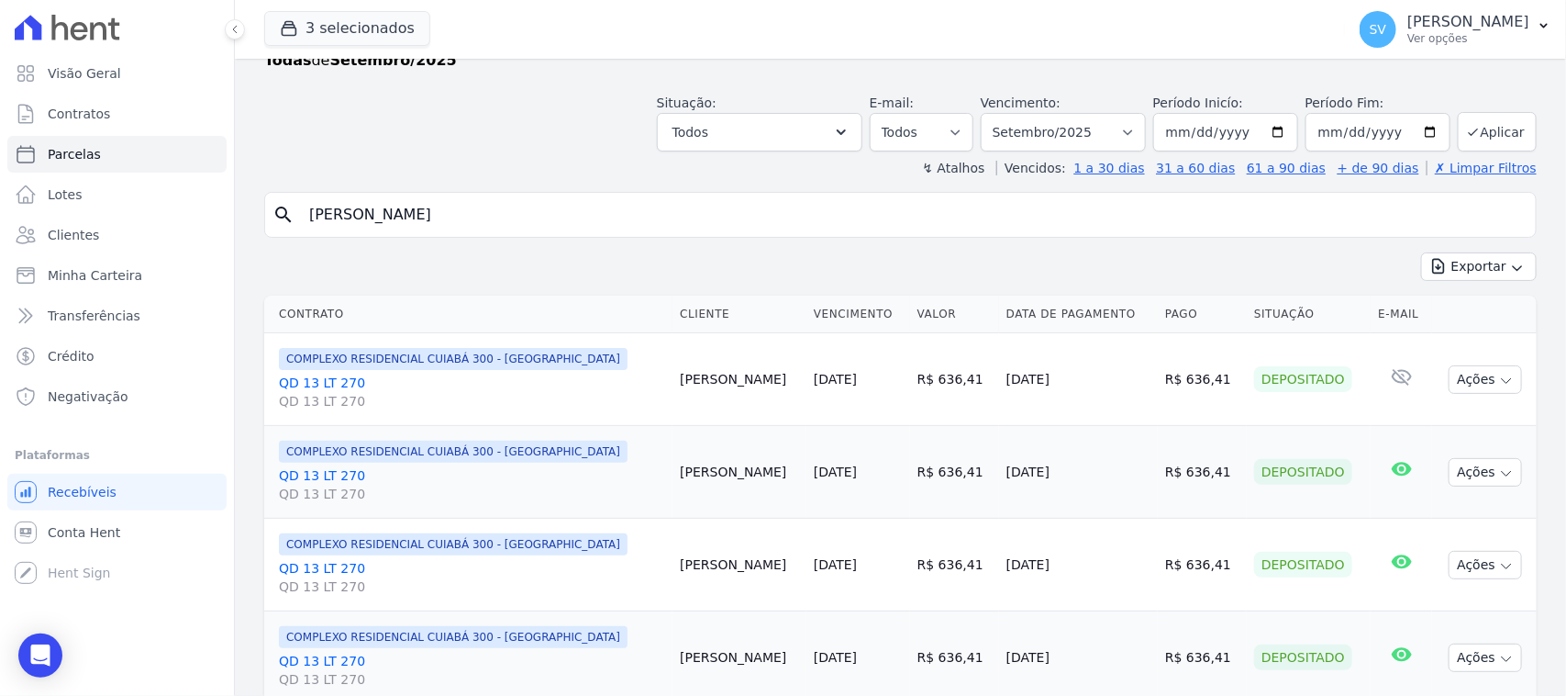
click at [1088, 145] on select "[GEOGRAPHIC_DATA] por período ──────── Todos os meses Outubro/2022 Novembro/202…" at bounding box center [1063, 132] width 165 height 39
select select "10/2025"
click at [987, 113] on select "Filtrar por período ──────── Todos os meses Outubro/2022 Novembro/2022 Dezembro…" at bounding box center [1063, 132] width 165 height 39
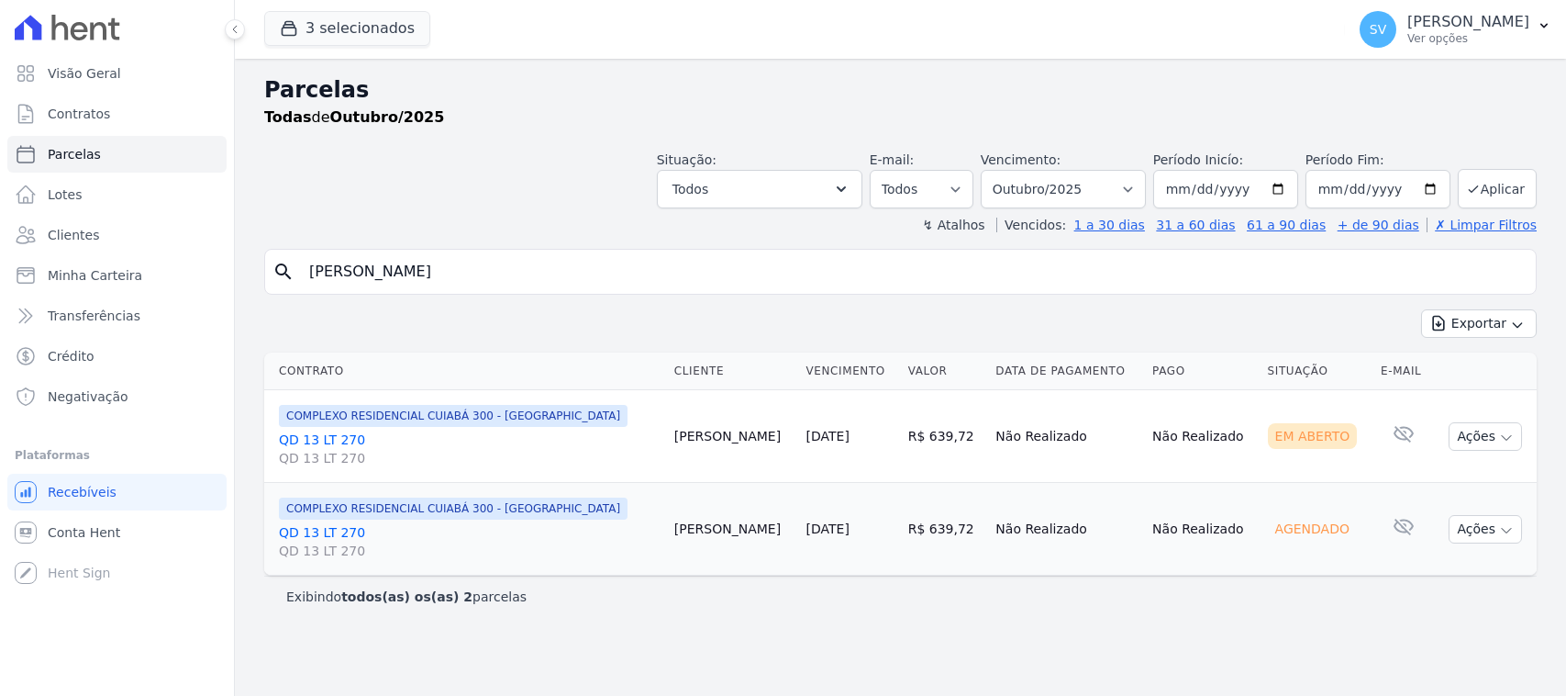
select select
click at [1450, 428] on td "Ações Ver boleto Antecipar Antecipação não disponível Enviar whatsapp É necessá…" at bounding box center [1485, 436] width 103 height 93
drag, startPoint x: 1462, startPoint y: 433, endPoint x: 1411, endPoint y: 454, distance: 54.7
click at [1462, 434] on button "Ações" at bounding box center [1485, 436] width 73 height 28
click at [1418, 483] on link "Ver boleto" at bounding box center [1478, 479] width 176 height 34
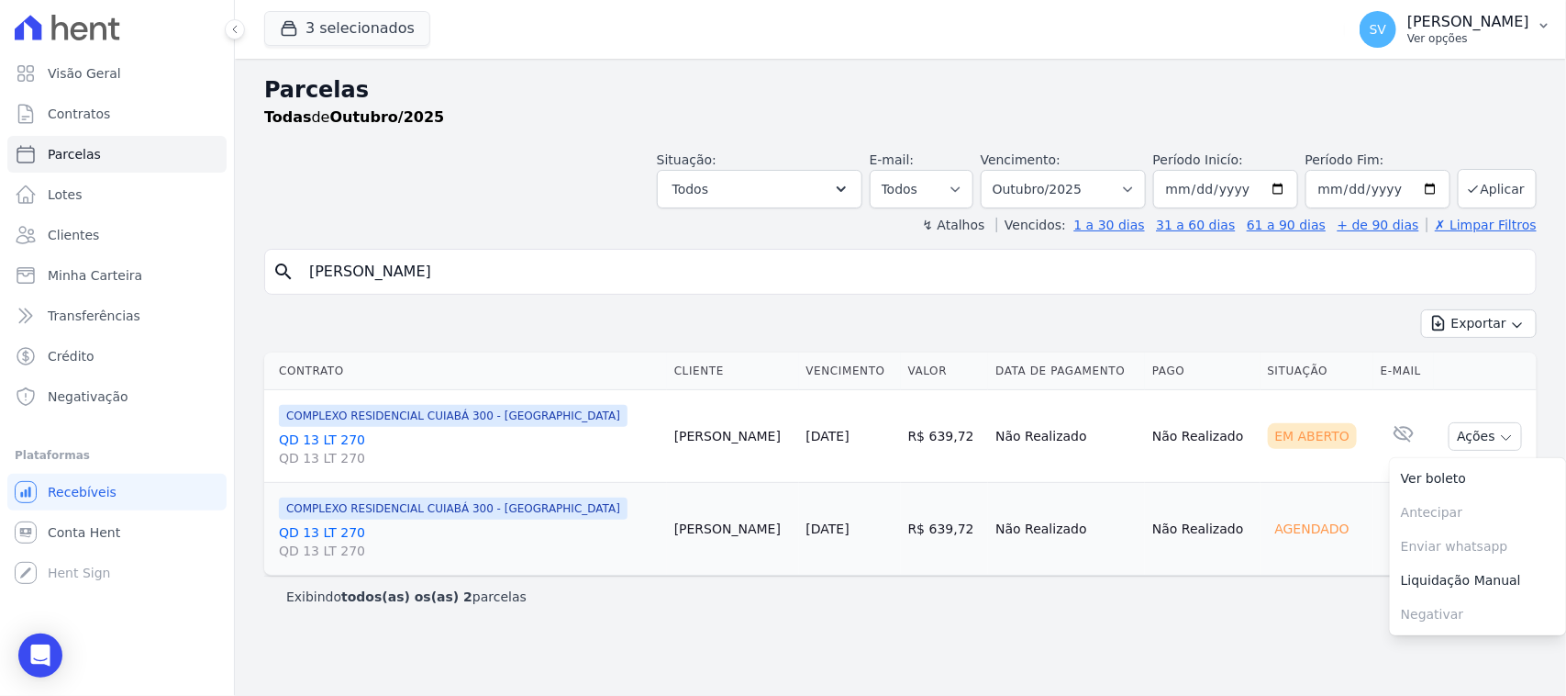
click at [1419, 28] on p "[PERSON_NAME] [PERSON_NAME]" at bounding box center [1469, 22] width 122 height 18
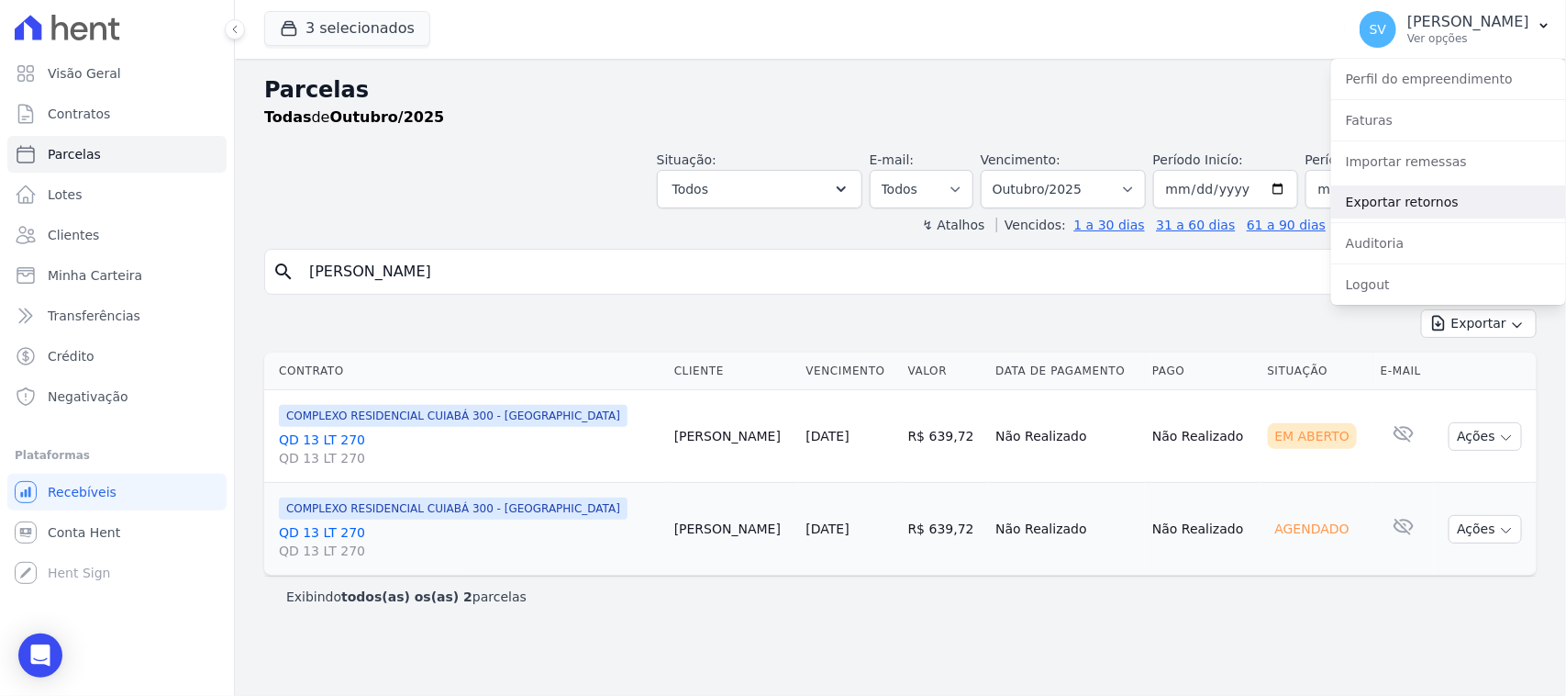
click at [1456, 186] on link "Exportar retornos" at bounding box center [1448, 201] width 235 height 33
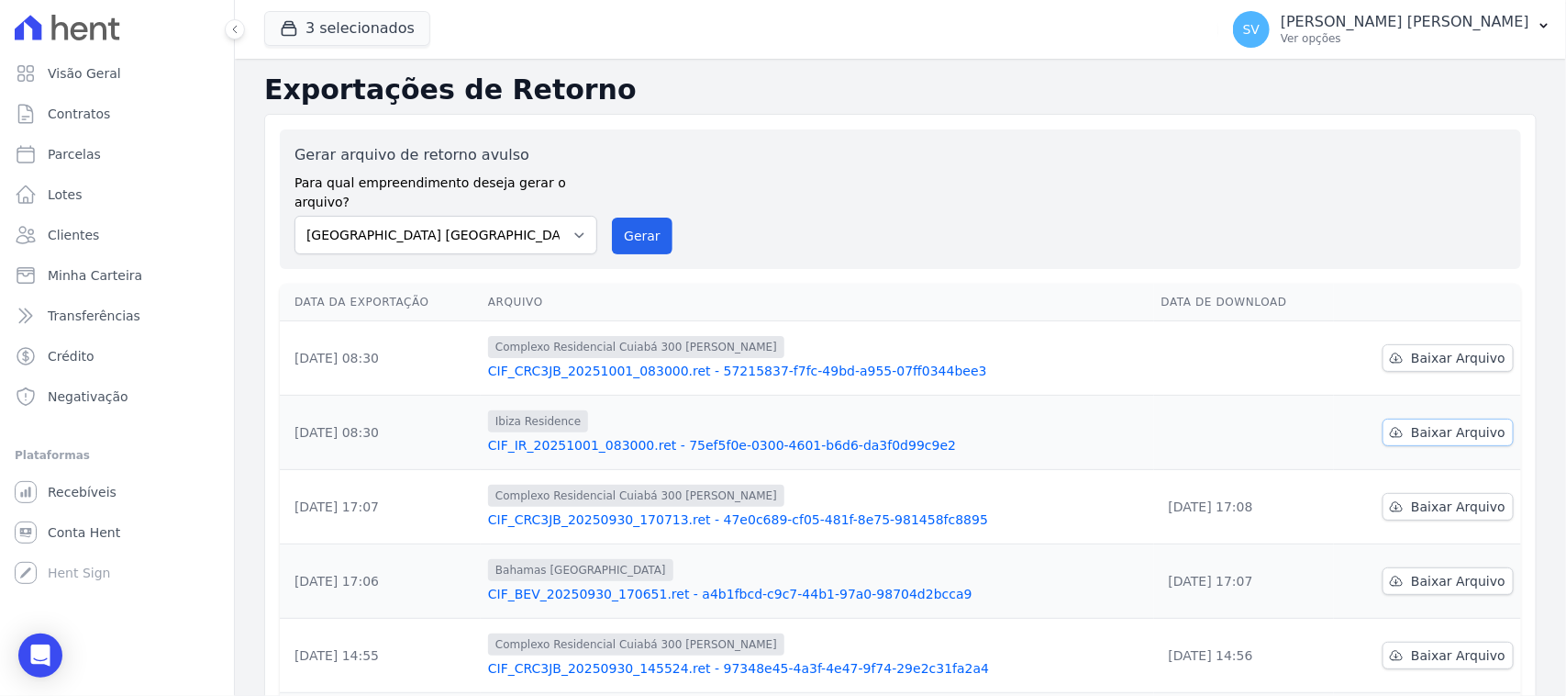
click at [1420, 423] on span "Baixar Arquivo" at bounding box center [1458, 432] width 95 height 18
